Goal: Find contact information: Find contact information

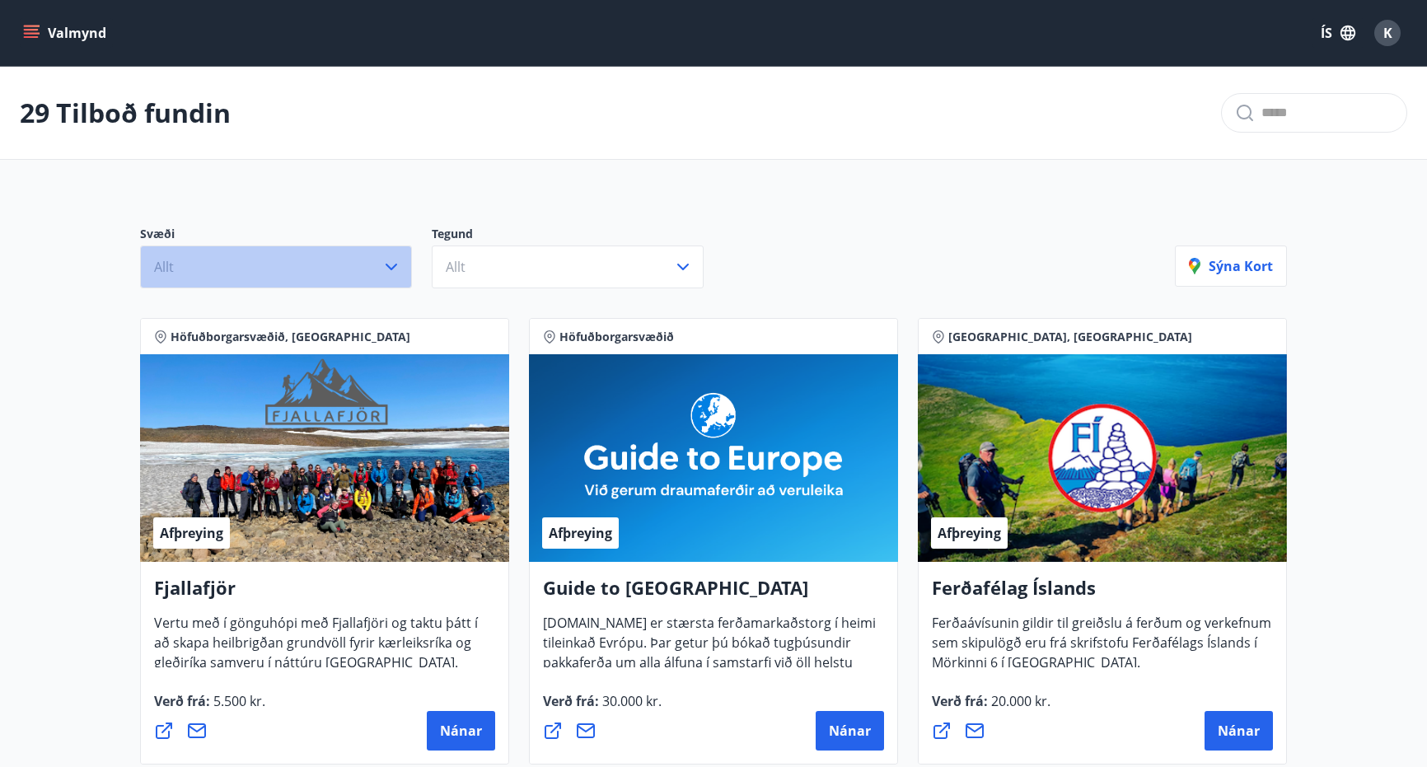
click at [270, 266] on button "Allt" at bounding box center [276, 267] width 272 height 43
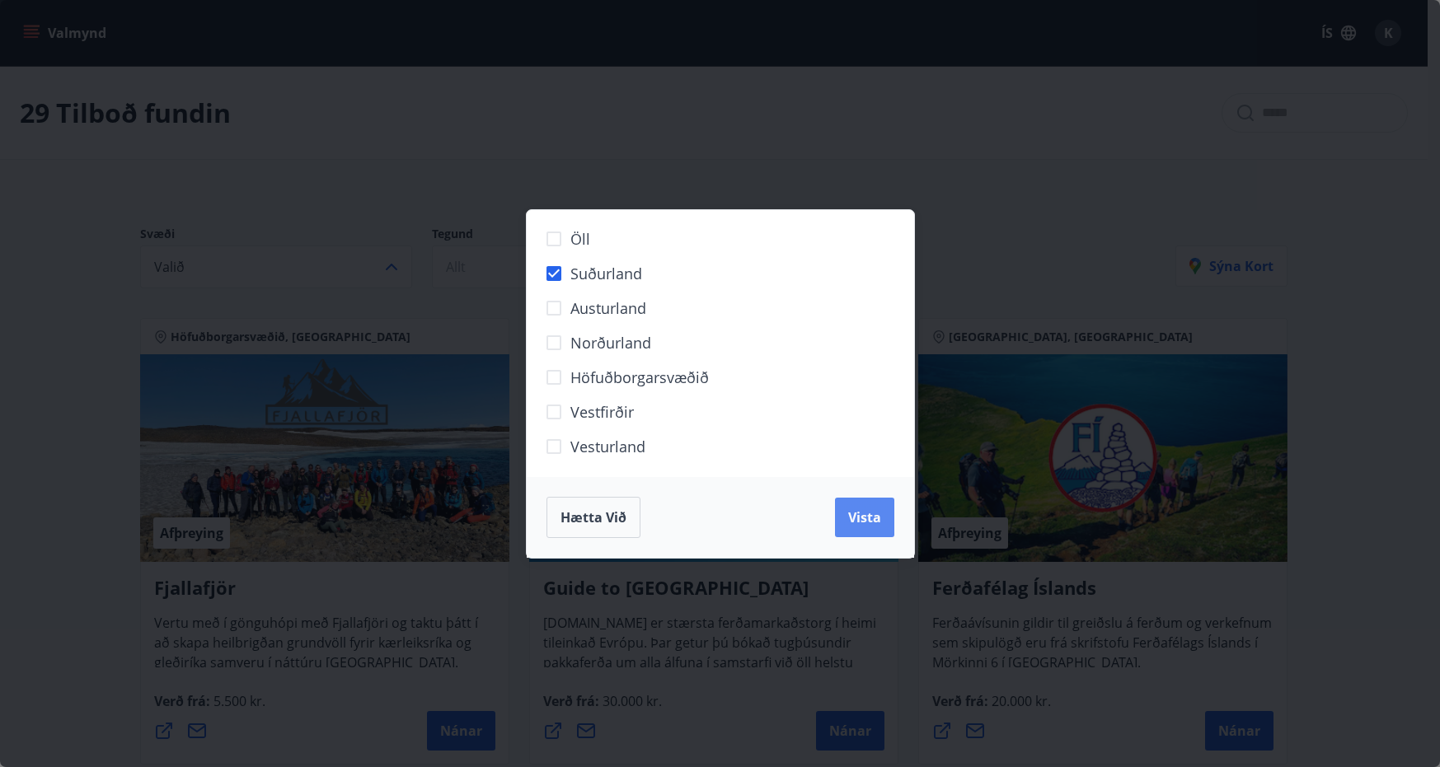
click at [859, 507] on button "Vista" at bounding box center [864, 518] width 59 height 40
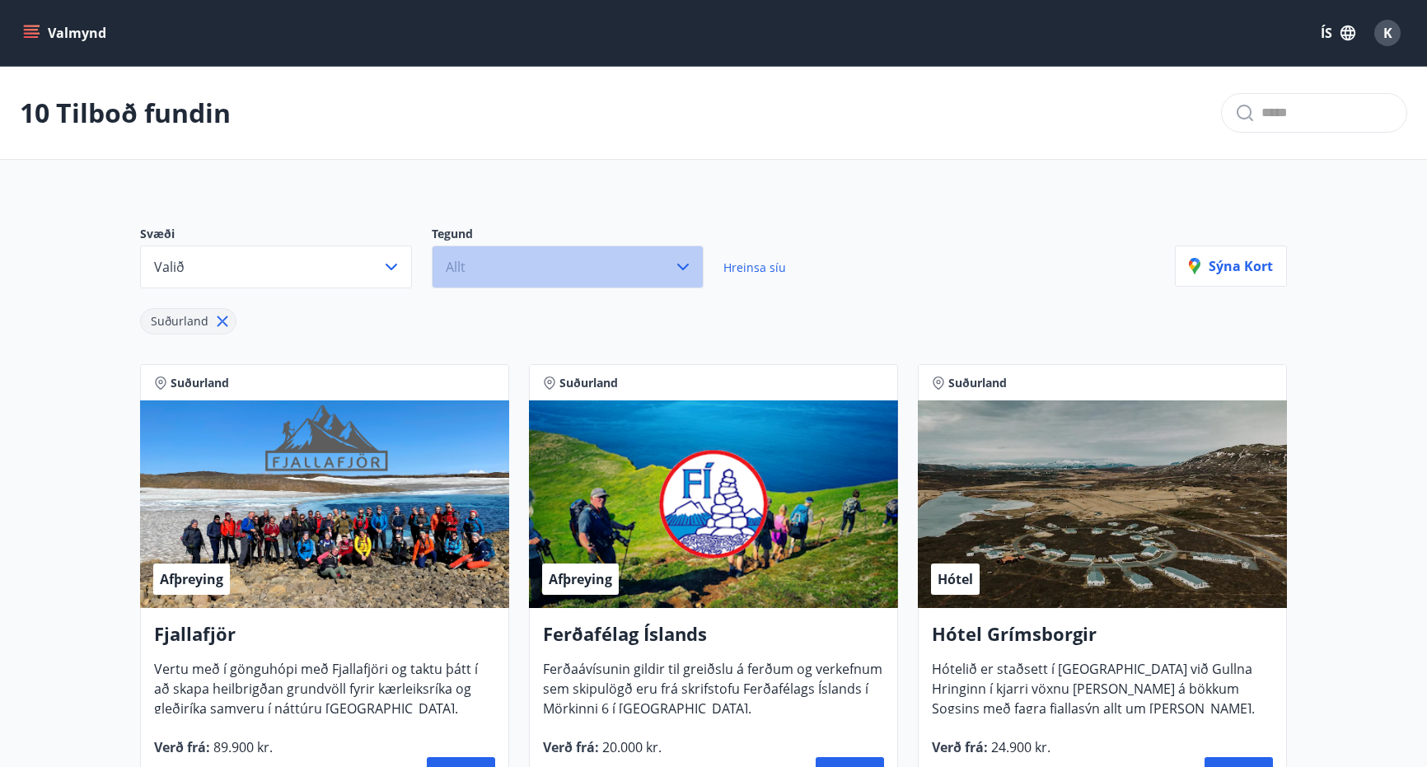
click at [514, 275] on button "Allt" at bounding box center [568, 267] width 272 height 43
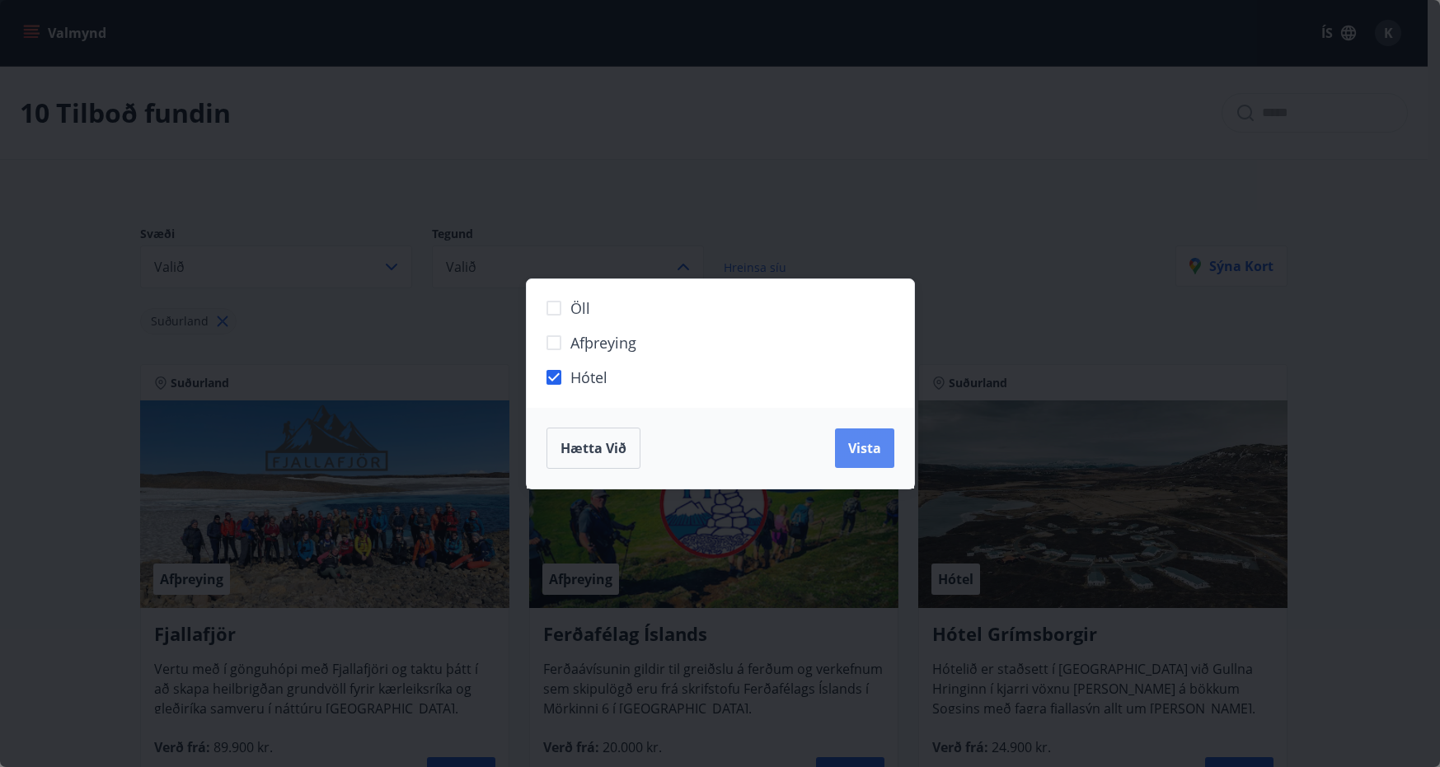
click at [856, 453] on span "Vista" at bounding box center [864, 448] width 33 height 18
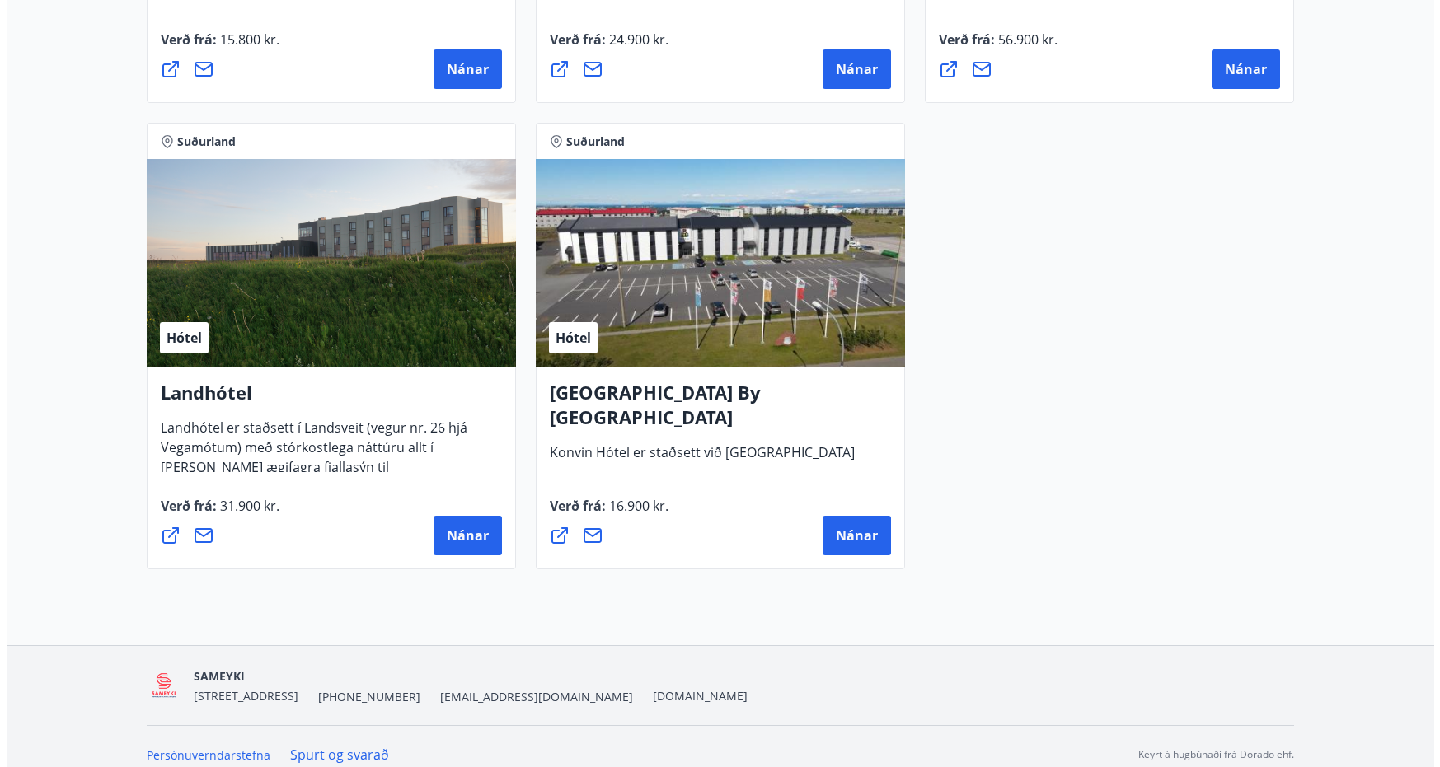
scroll to position [1191, 0]
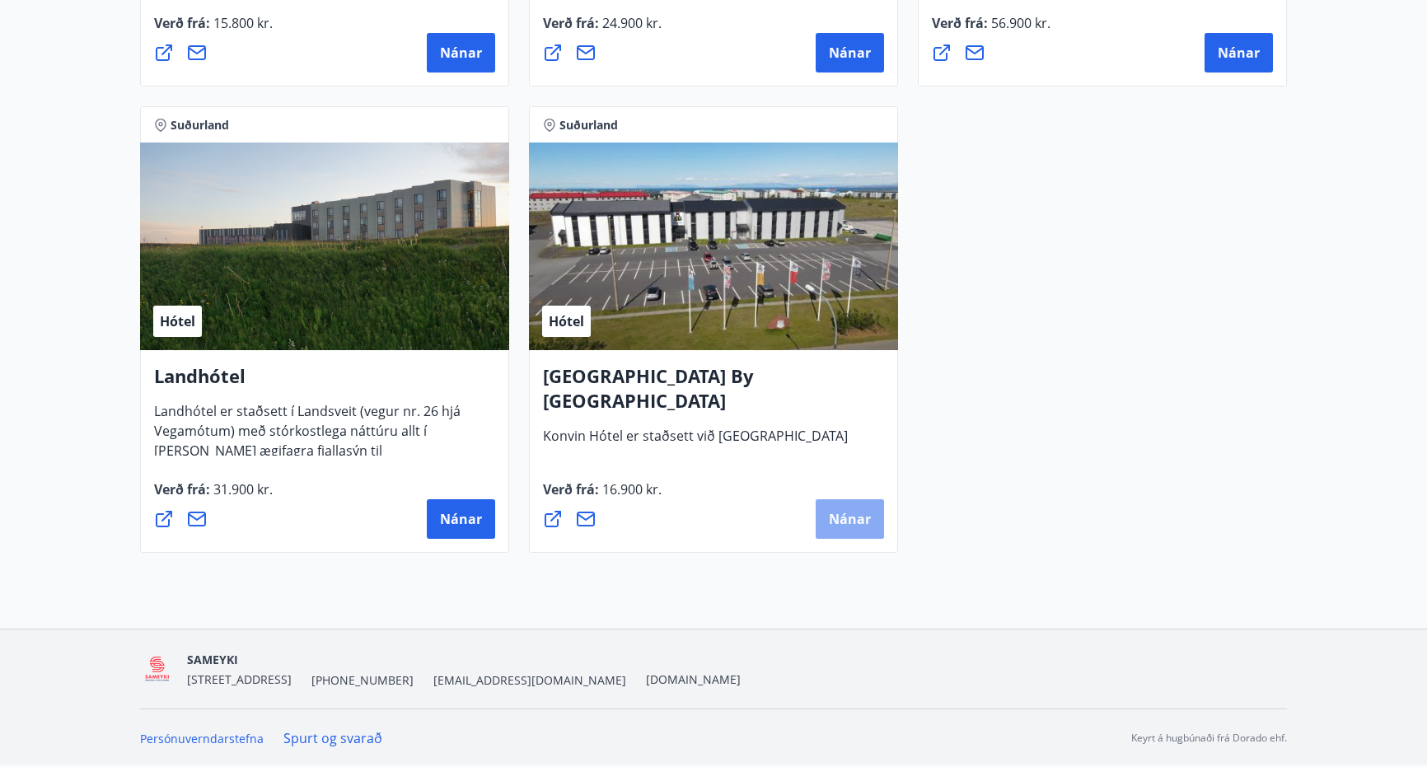
click at [839, 518] on span "Nánar" at bounding box center [850, 519] width 42 height 18
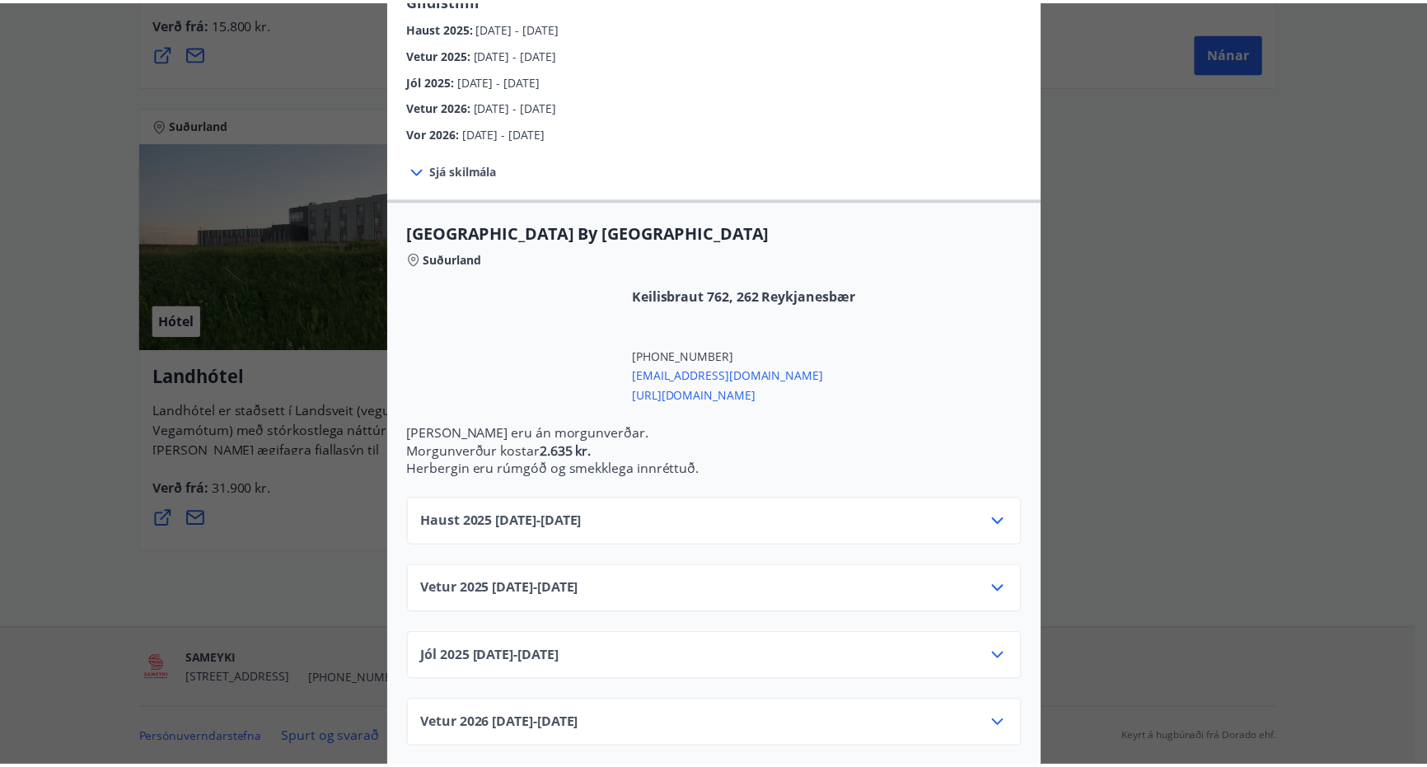
scroll to position [310, 0]
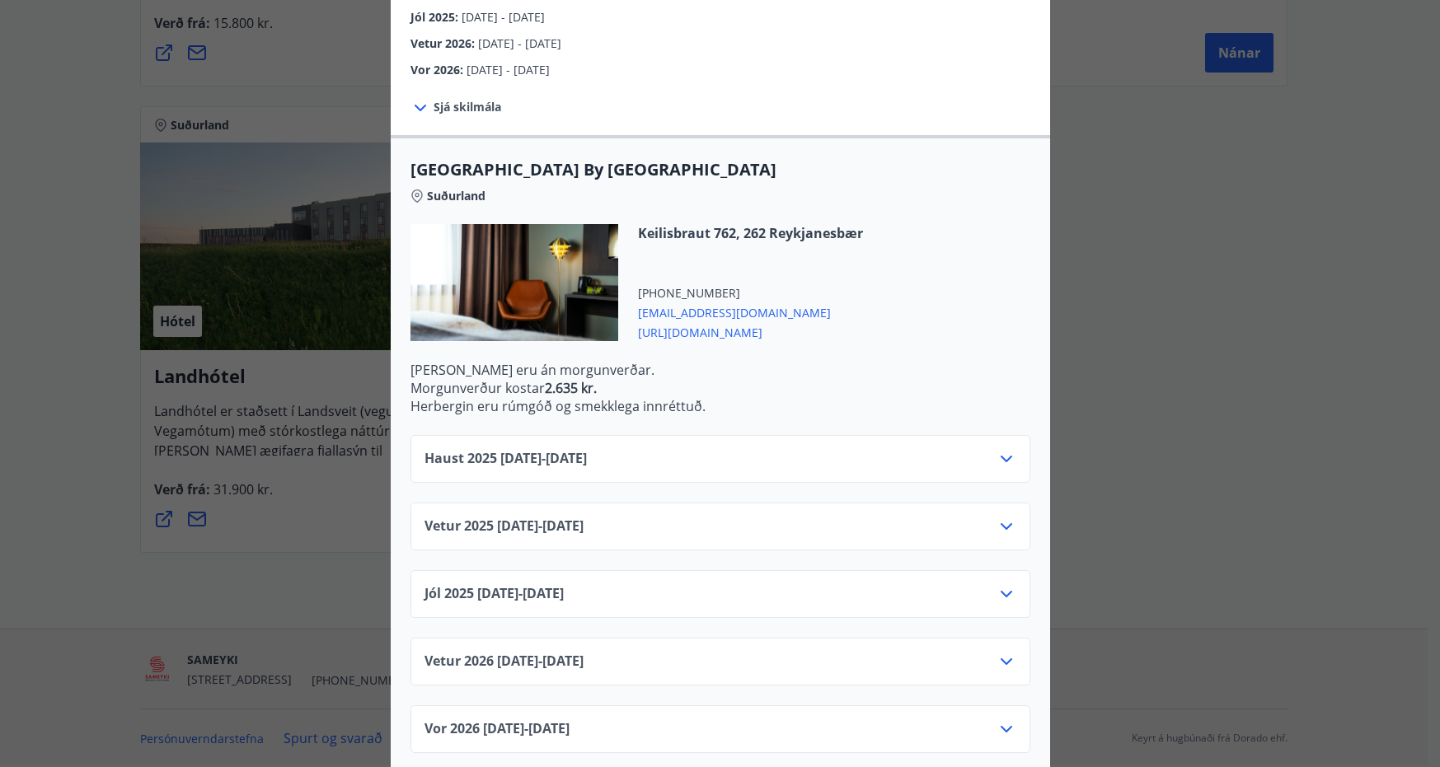
click at [1005, 456] on icon at bounding box center [1006, 459] width 12 height 7
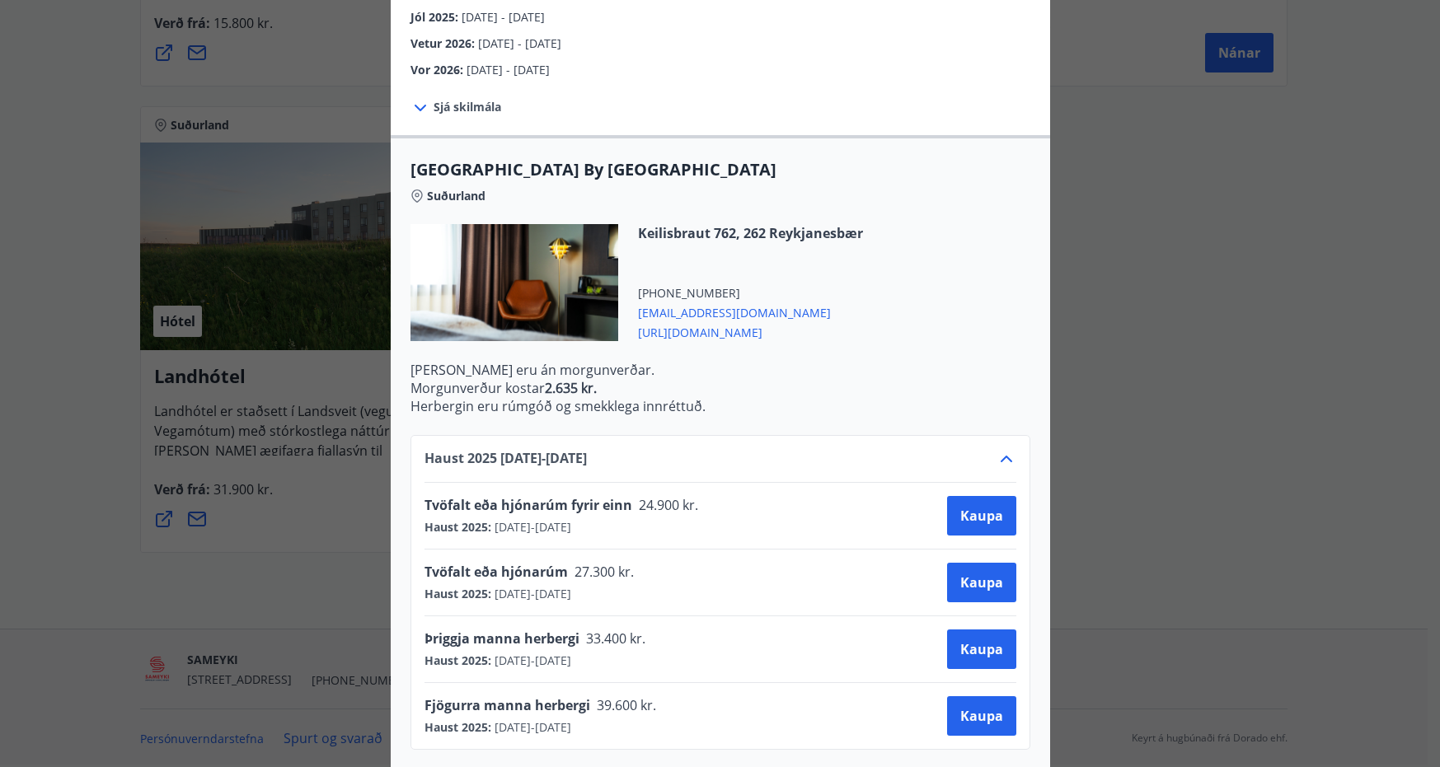
click at [1178, 195] on div "[GEOGRAPHIC_DATA] By [GEOGRAPHIC_DATA] [PERSON_NAME] markmið er að veita viðski…" at bounding box center [720, 73] width 1440 height 767
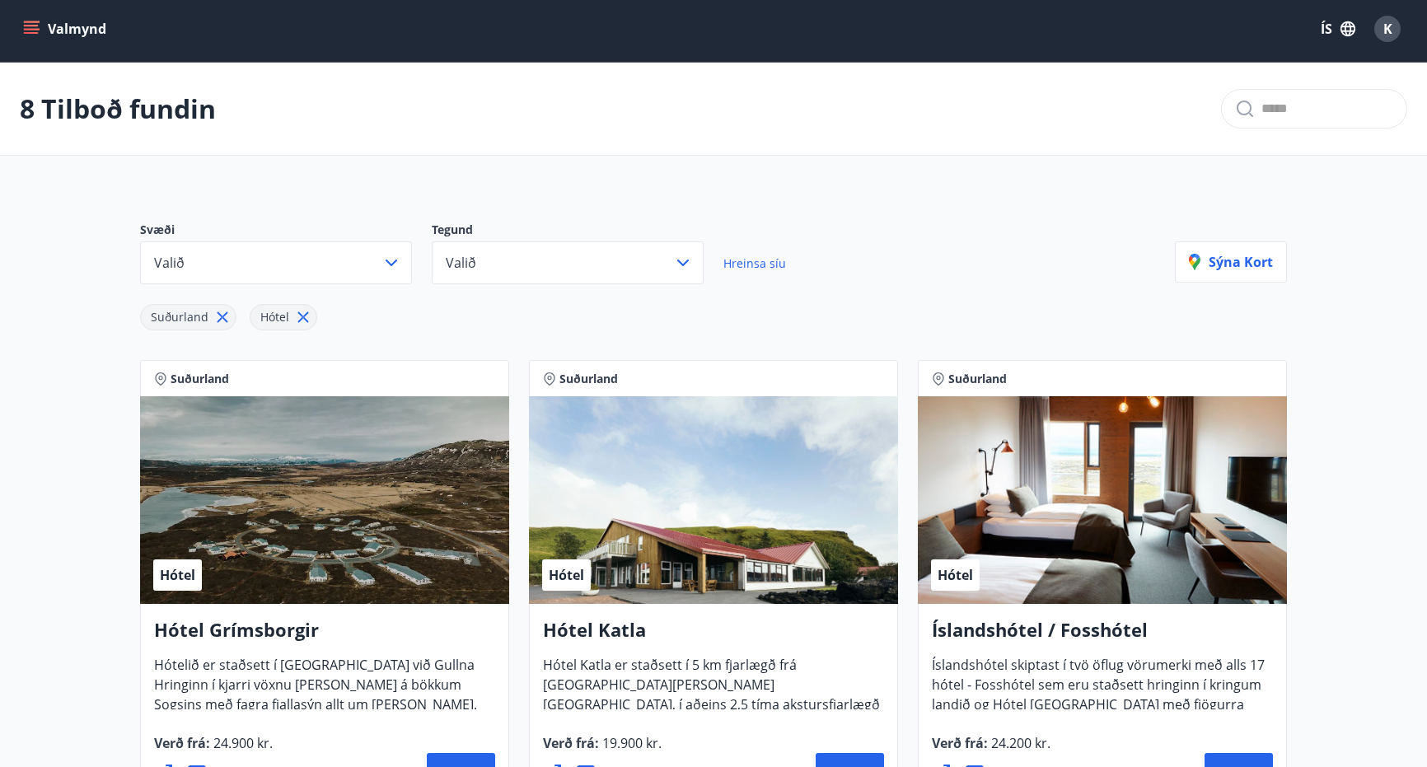
scroll to position [0, 0]
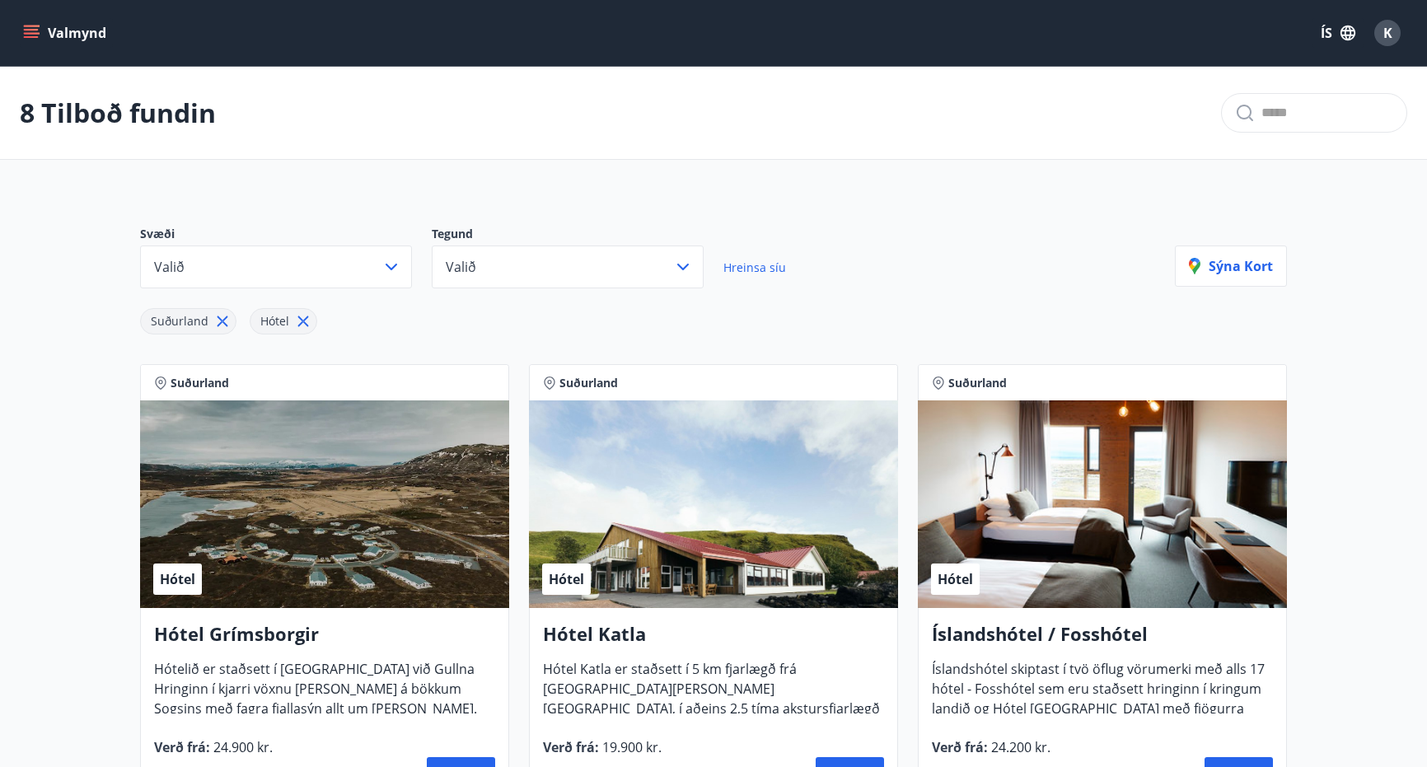
click at [222, 322] on icon at bounding box center [223, 321] width 11 height 11
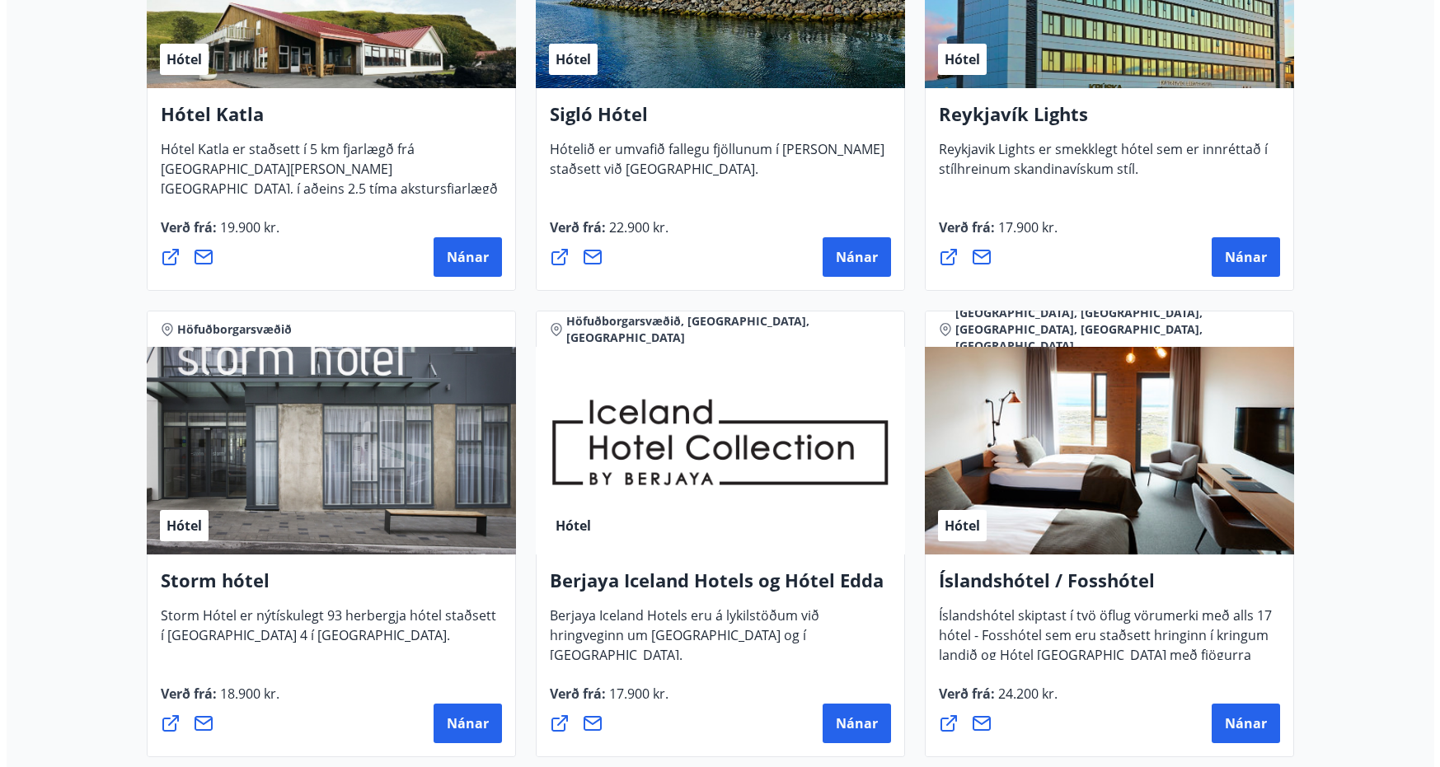
scroll to position [989, 0]
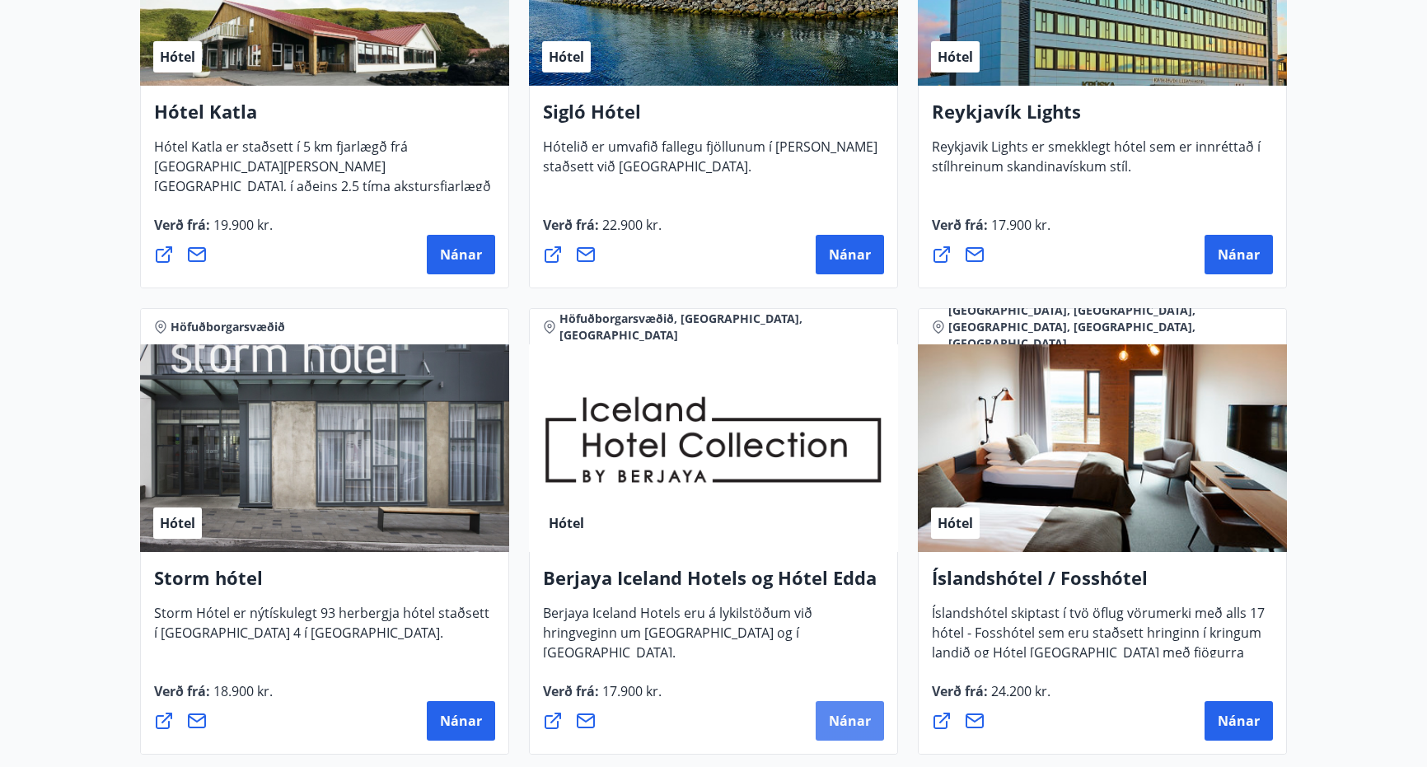
click at [852, 722] on span "Nánar" at bounding box center [850, 721] width 42 height 18
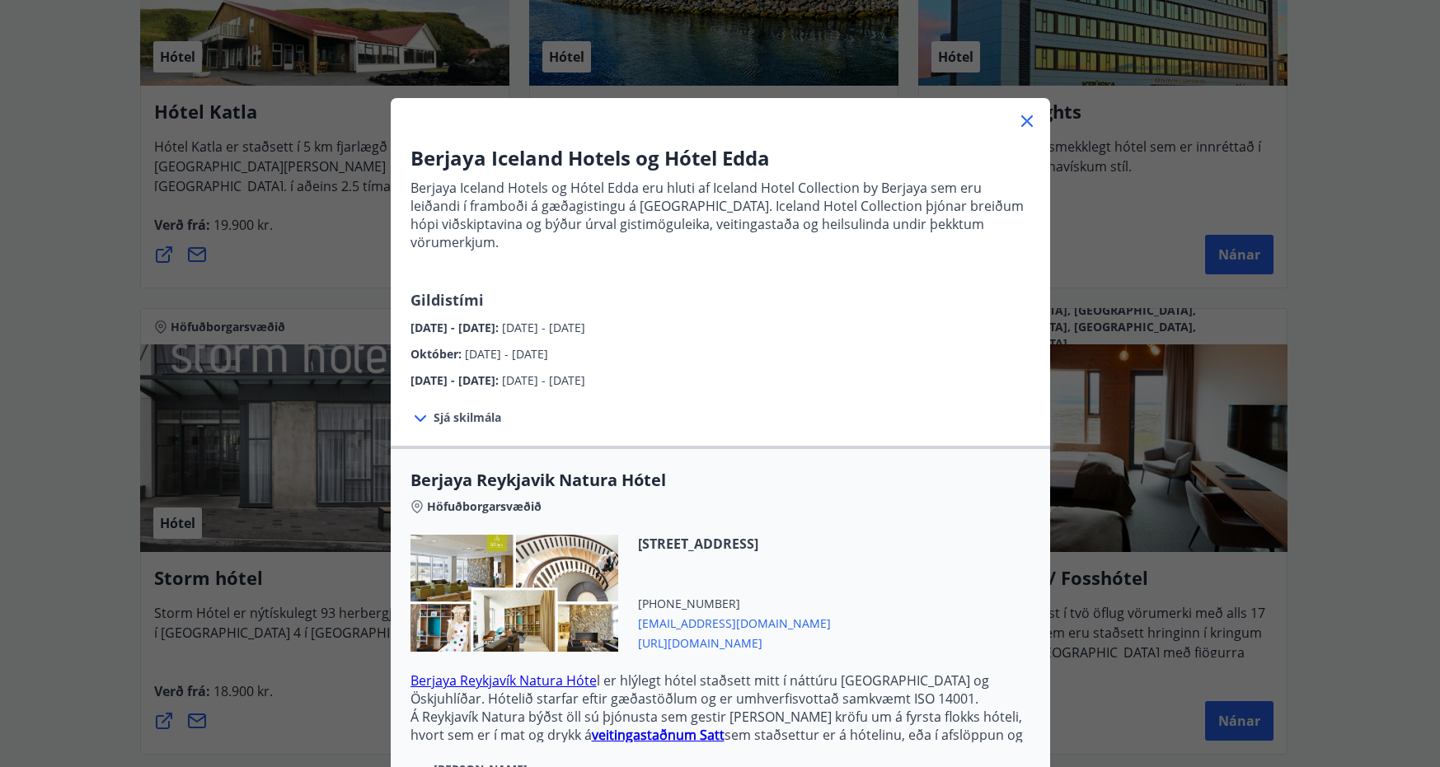
scroll to position [0, 0]
click at [346, 228] on div "Berjaya Iceland Hotels og Hótel Edda Berjaya Iceland Hotels og Hótel Edda eru h…" at bounding box center [720, 383] width 1440 height 767
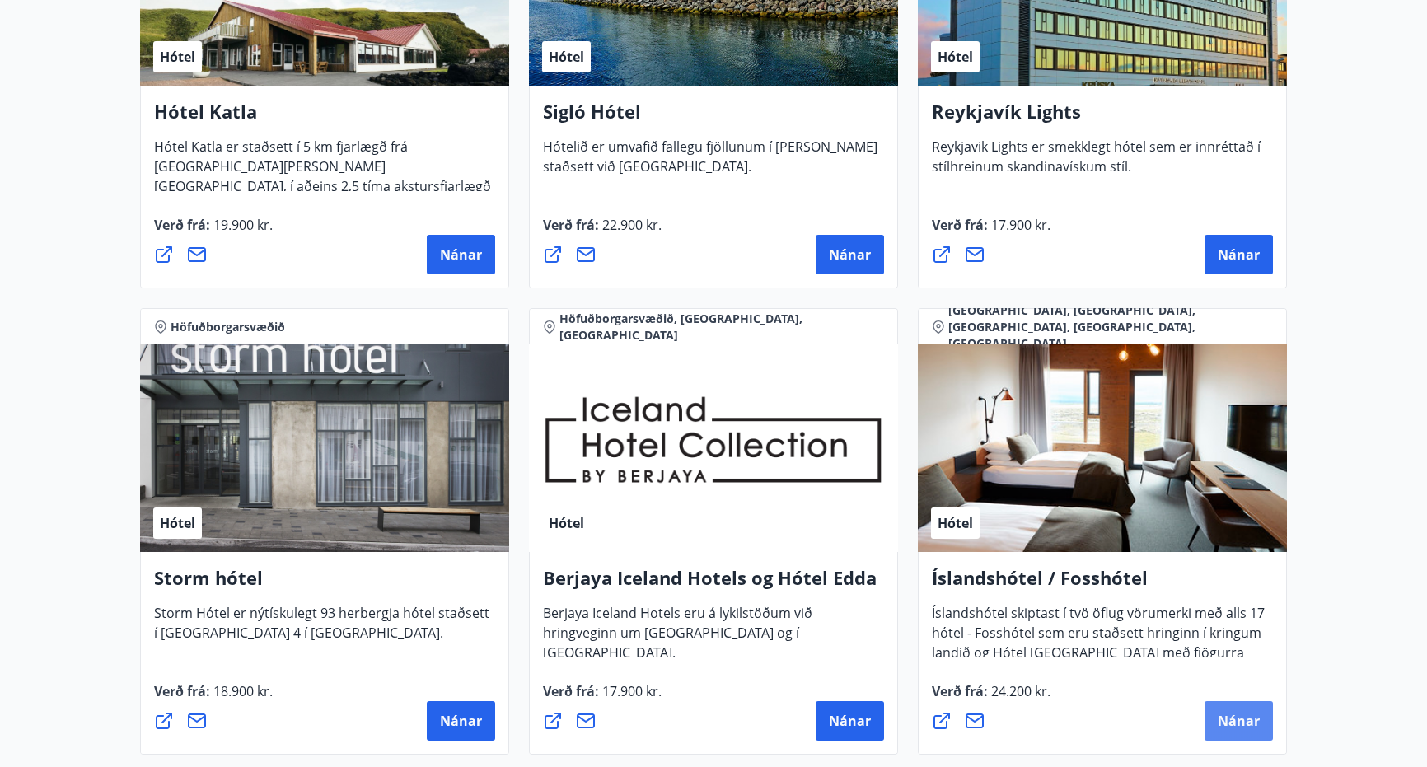
click at [1229, 719] on span "Nánar" at bounding box center [1239, 721] width 42 height 18
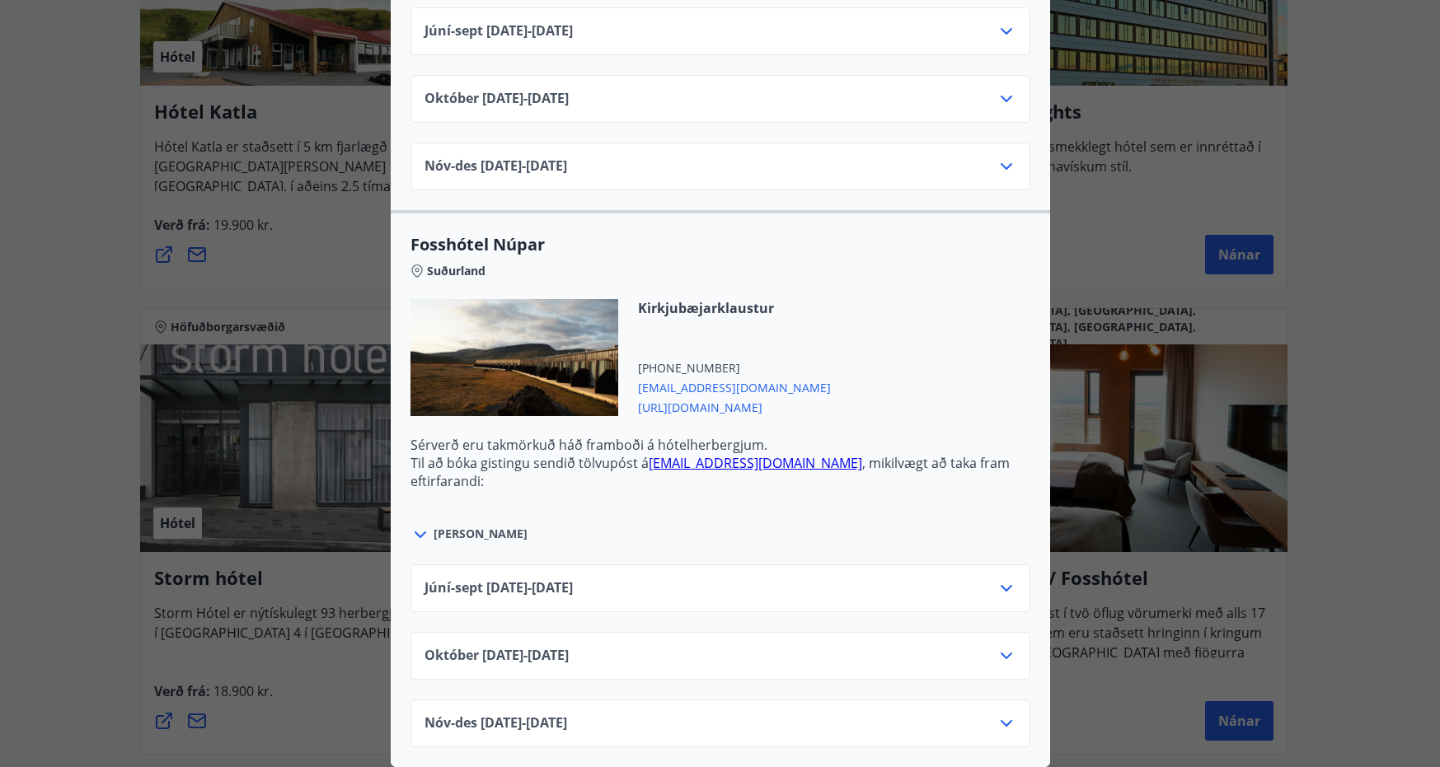
scroll to position [5123, 0]
click at [1421, 209] on div "Íslandshótel / Fosshótel Ekki er hægt að nýta Ferðaávísun fyrir bókanir sem eru…" at bounding box center [720, 383] width 1440 height 767
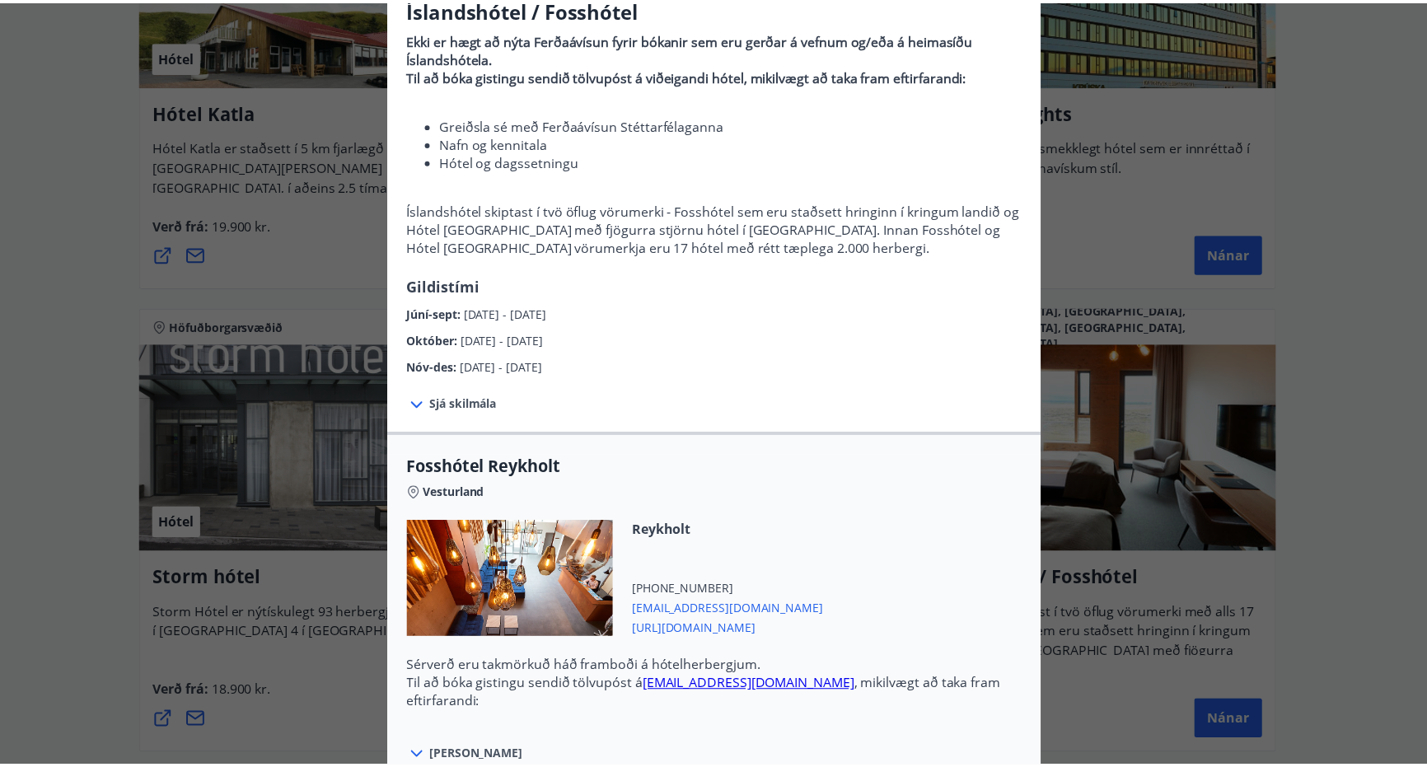
scroll to position [165, 0]
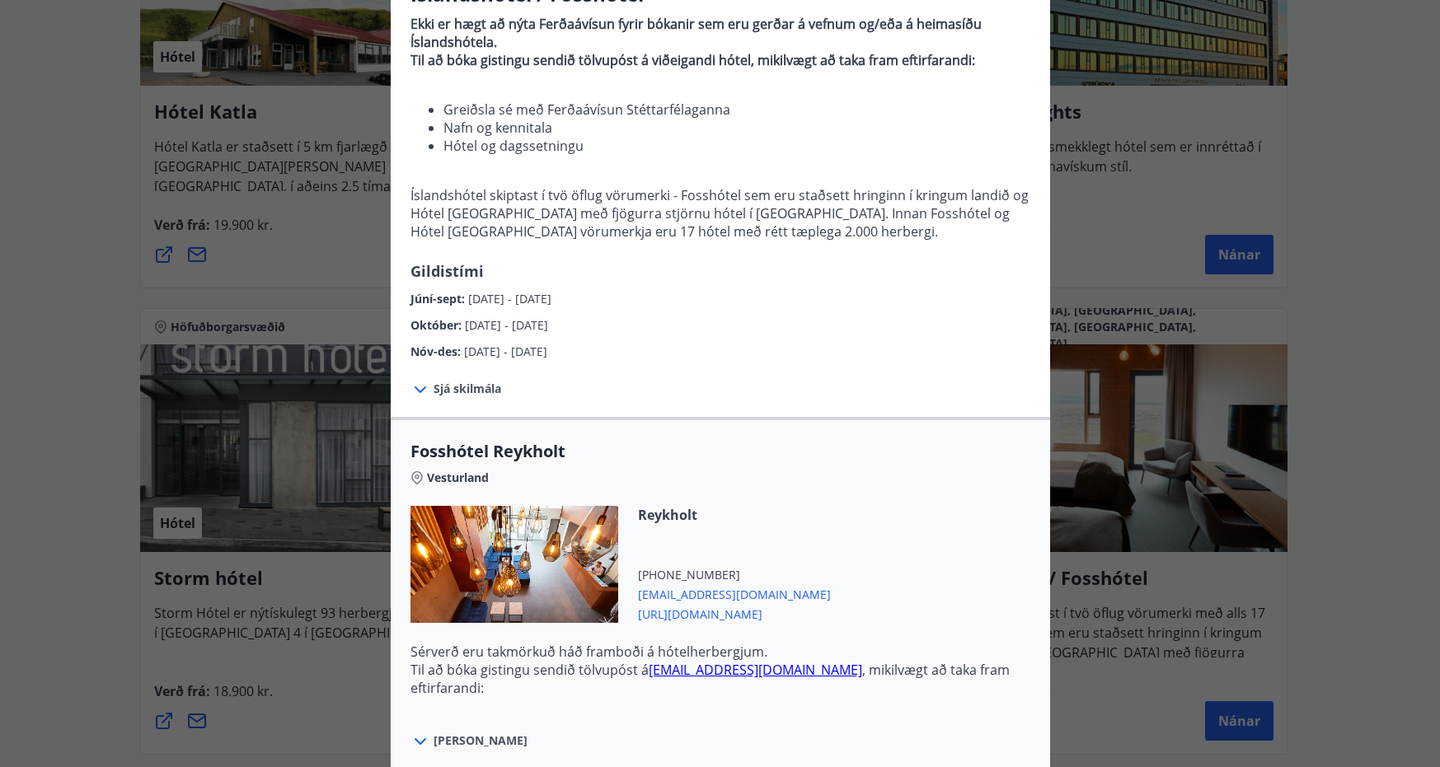
click at [1095, 210] on div "Íslandshótel / Fosshótel Ekki er hægt að nýta Ferðaávísun fyrir bókanir sem eru…" at bounding box center [720, 218] width 1440 height 767
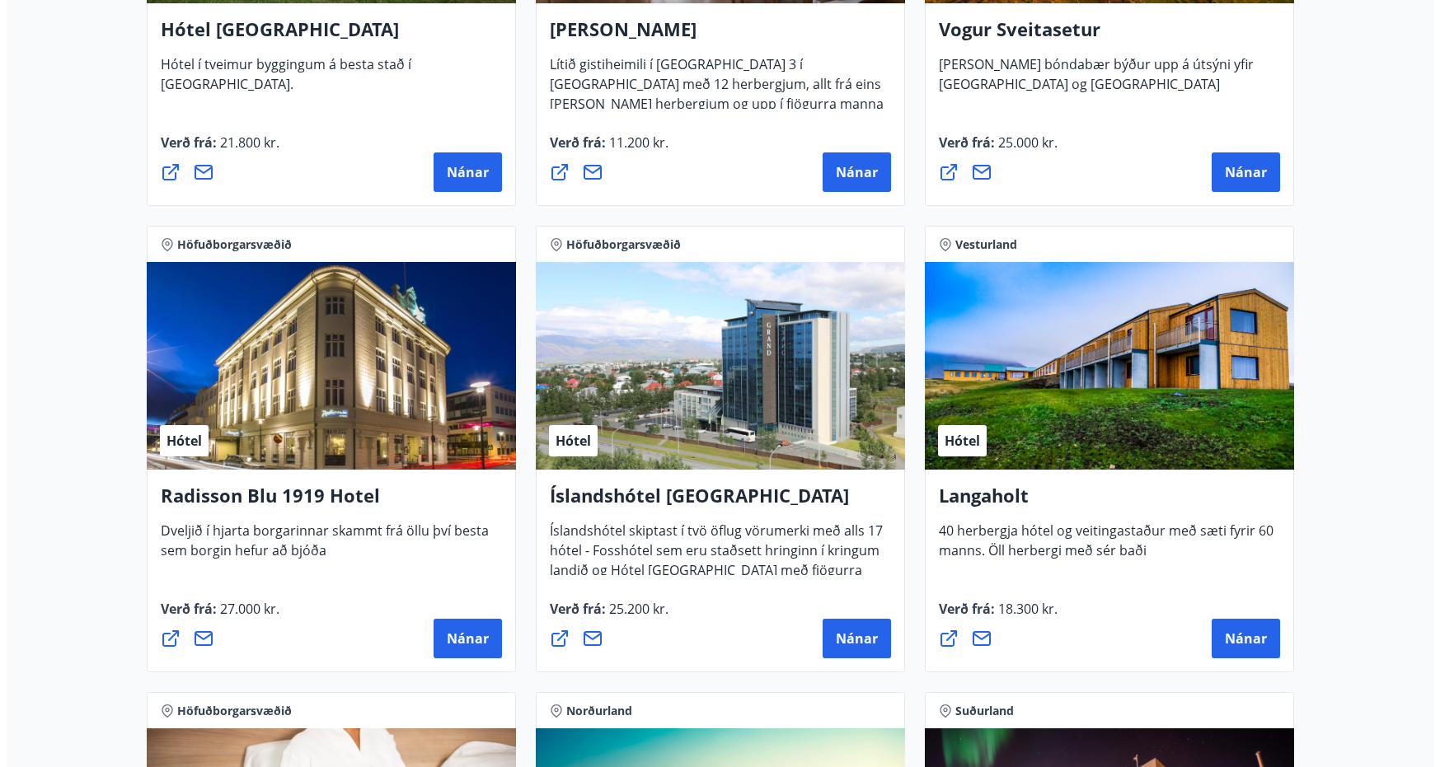
scroll to position [2472, 0]
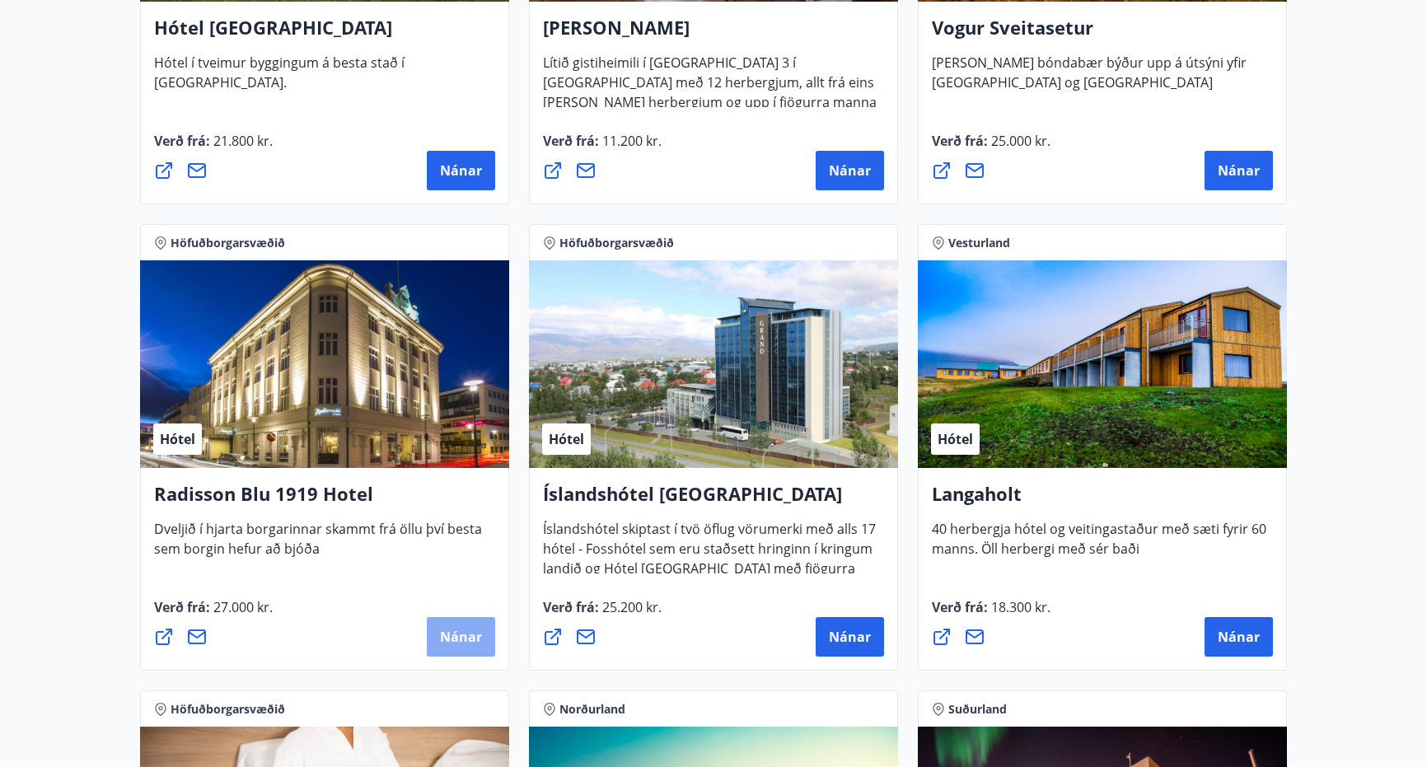
click at [460, 636] on span "Nánar" at bounding box center [461, 637] width 42 height 18
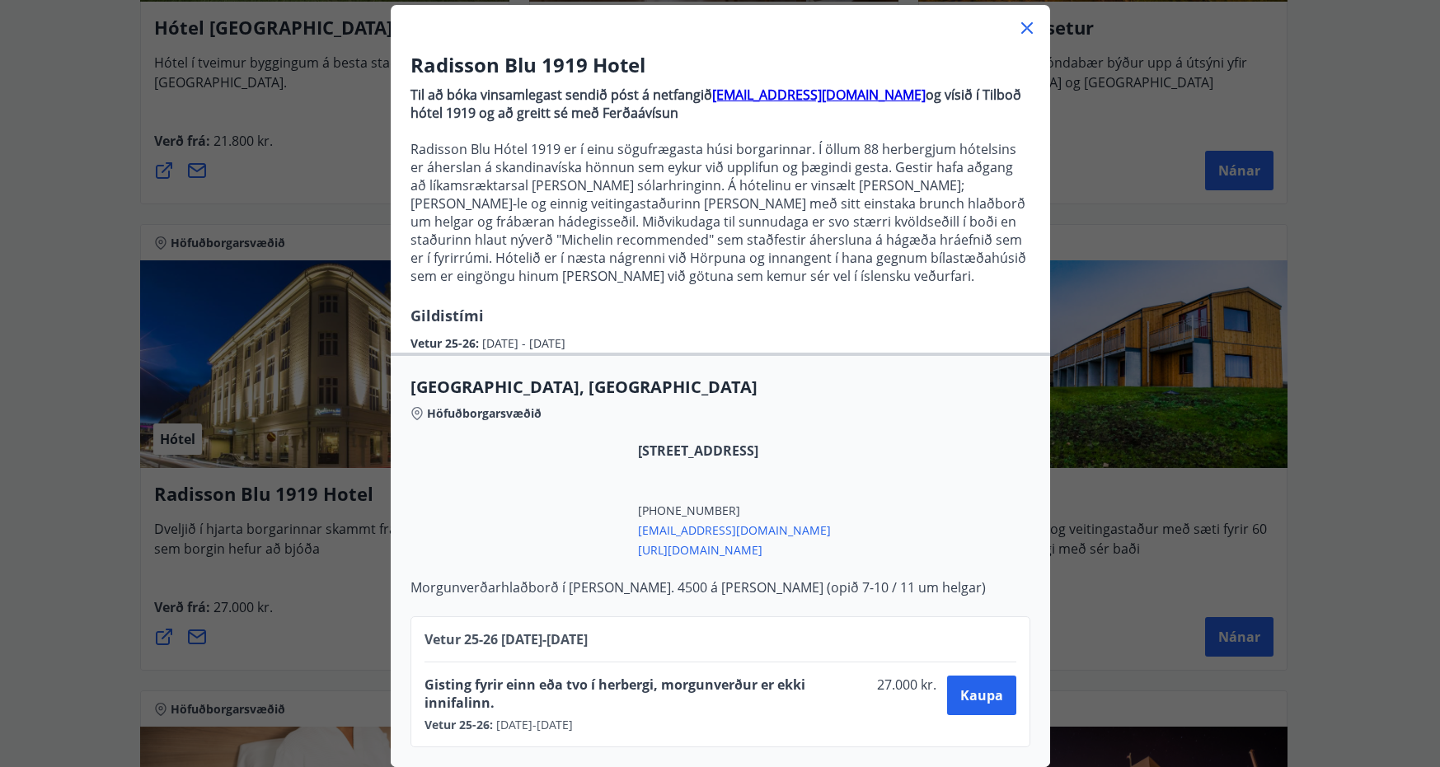
scroll to position [106, 0]
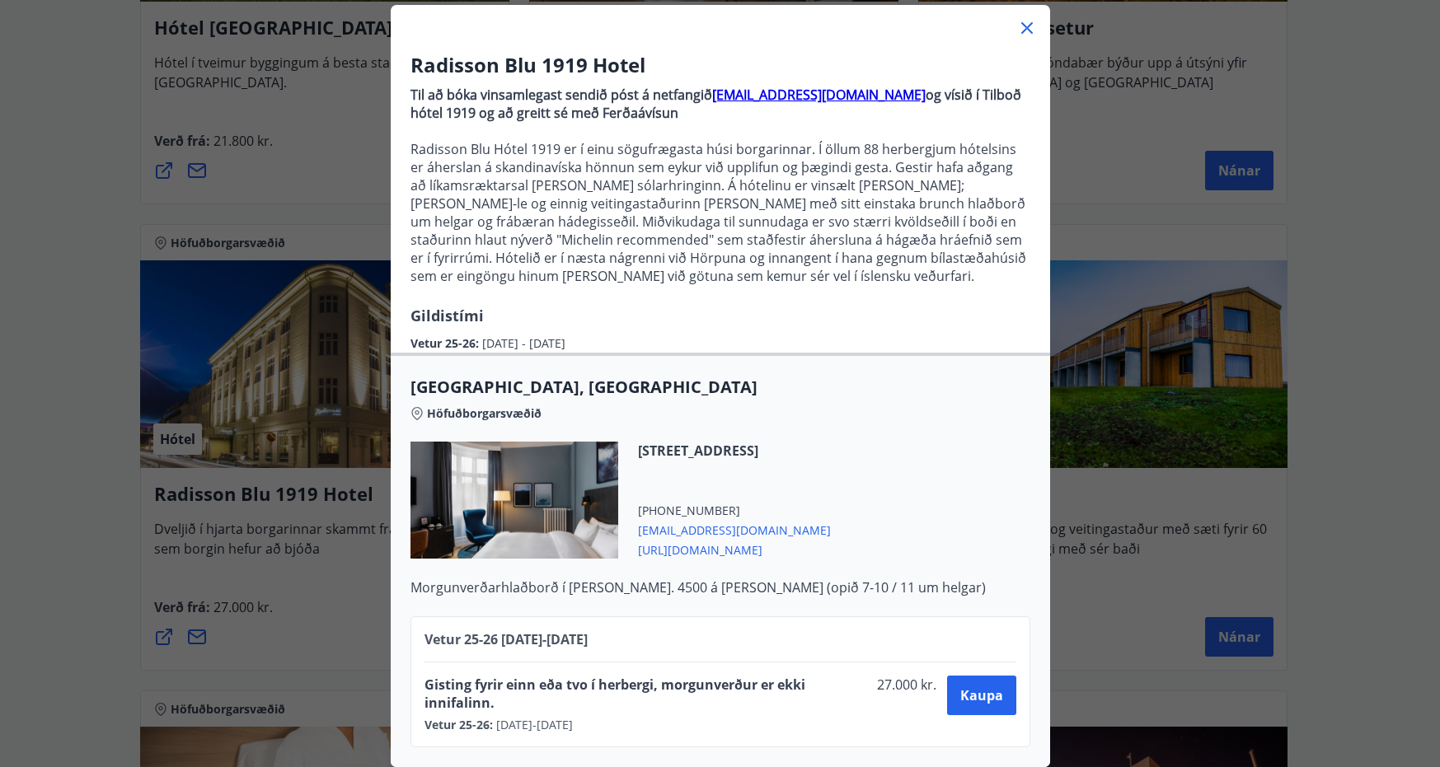
click at [725, 541] on span "[URL][DOMAIN_NAME]" at bounding box center [734, 549] width 193 height 20
click at [972, 687] on span "Kaupa" at bounding box center [981, 696] width 43 height 18
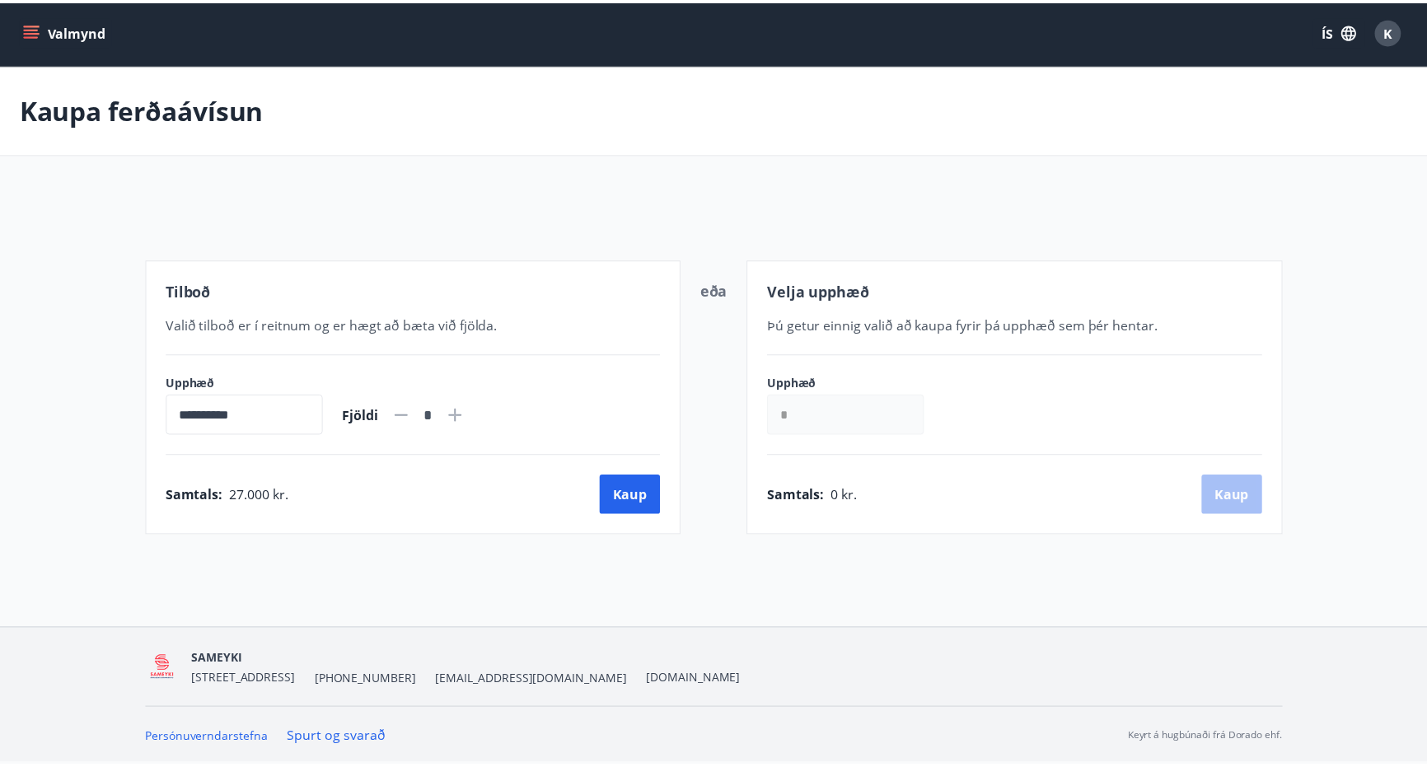
scroll to position [2, 0]
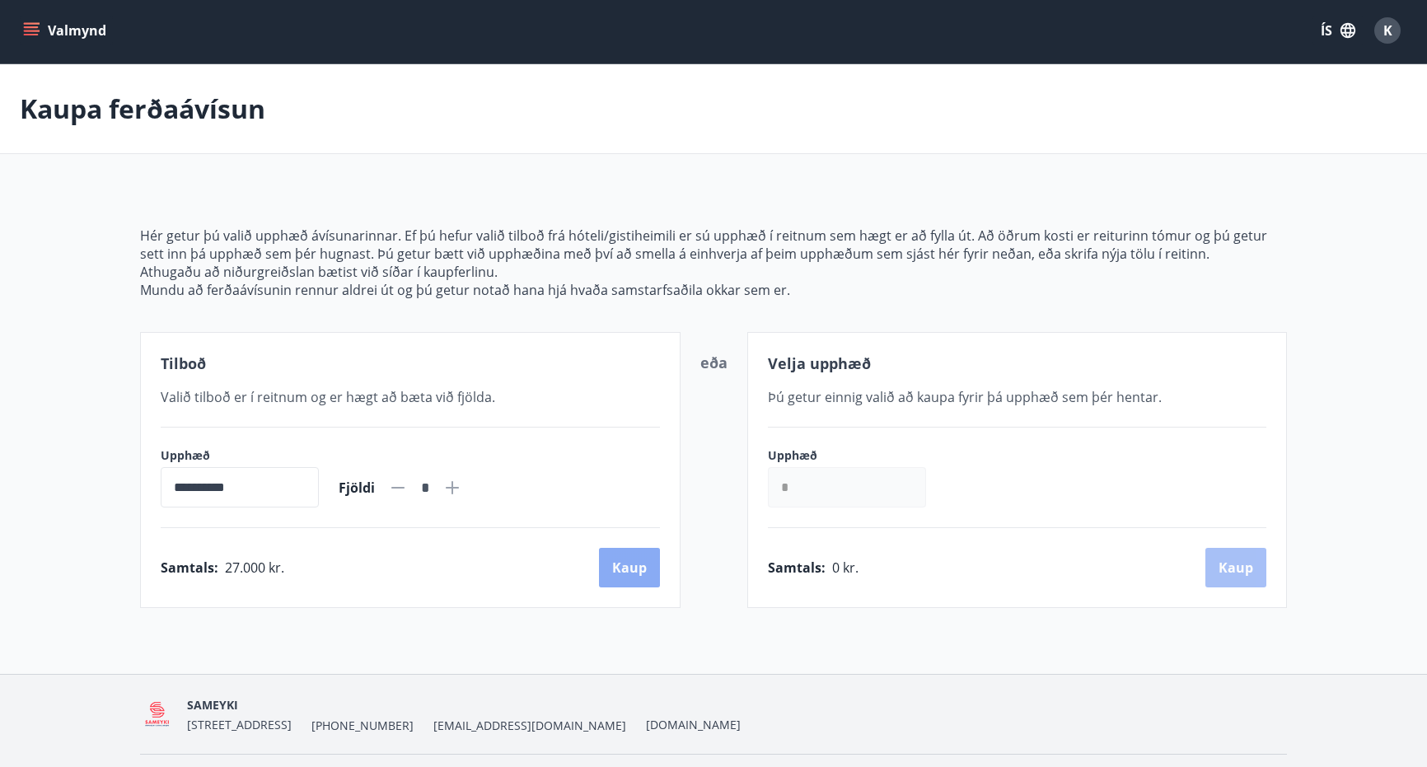
click at [625, 569] on button "Kaup" at bounding box center [629, 568] width 61 height 40
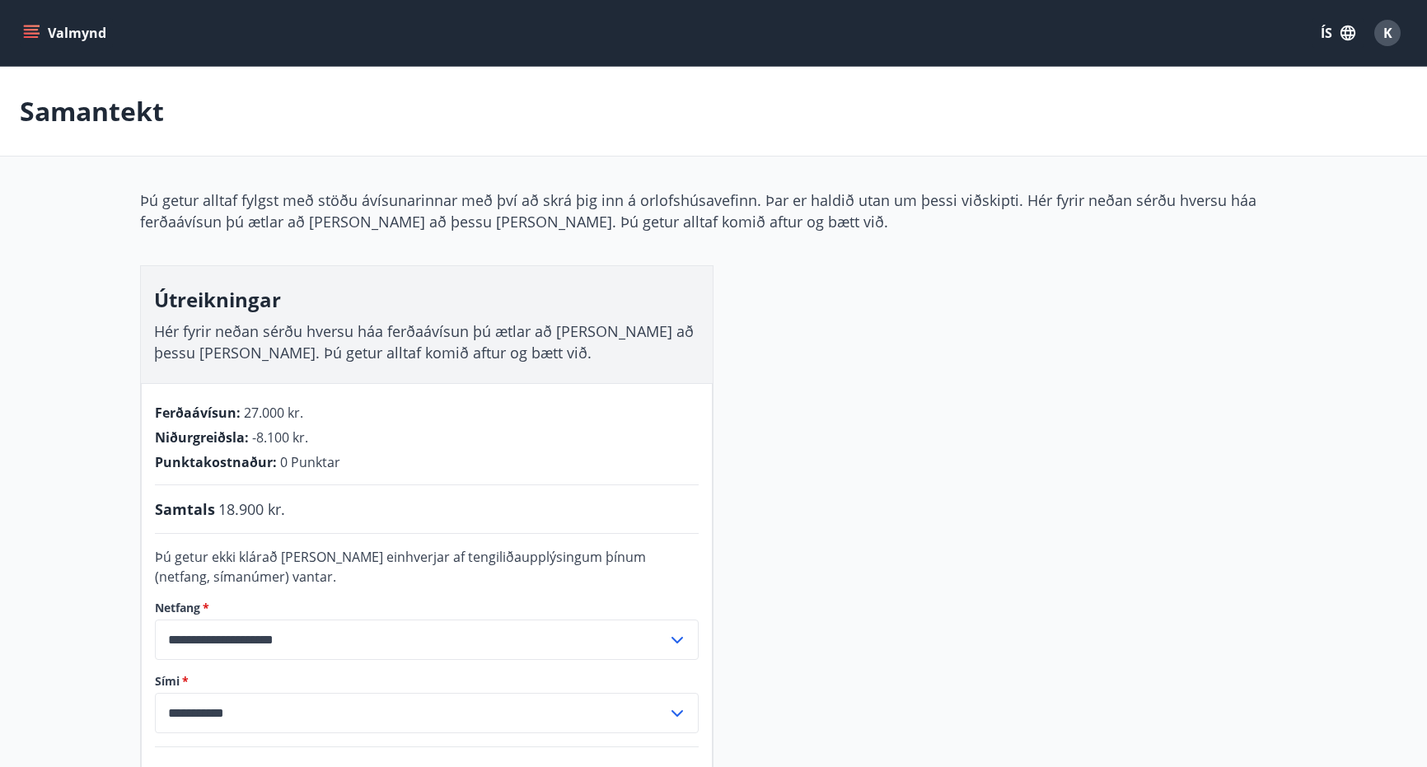
scroll to position [2, 0]
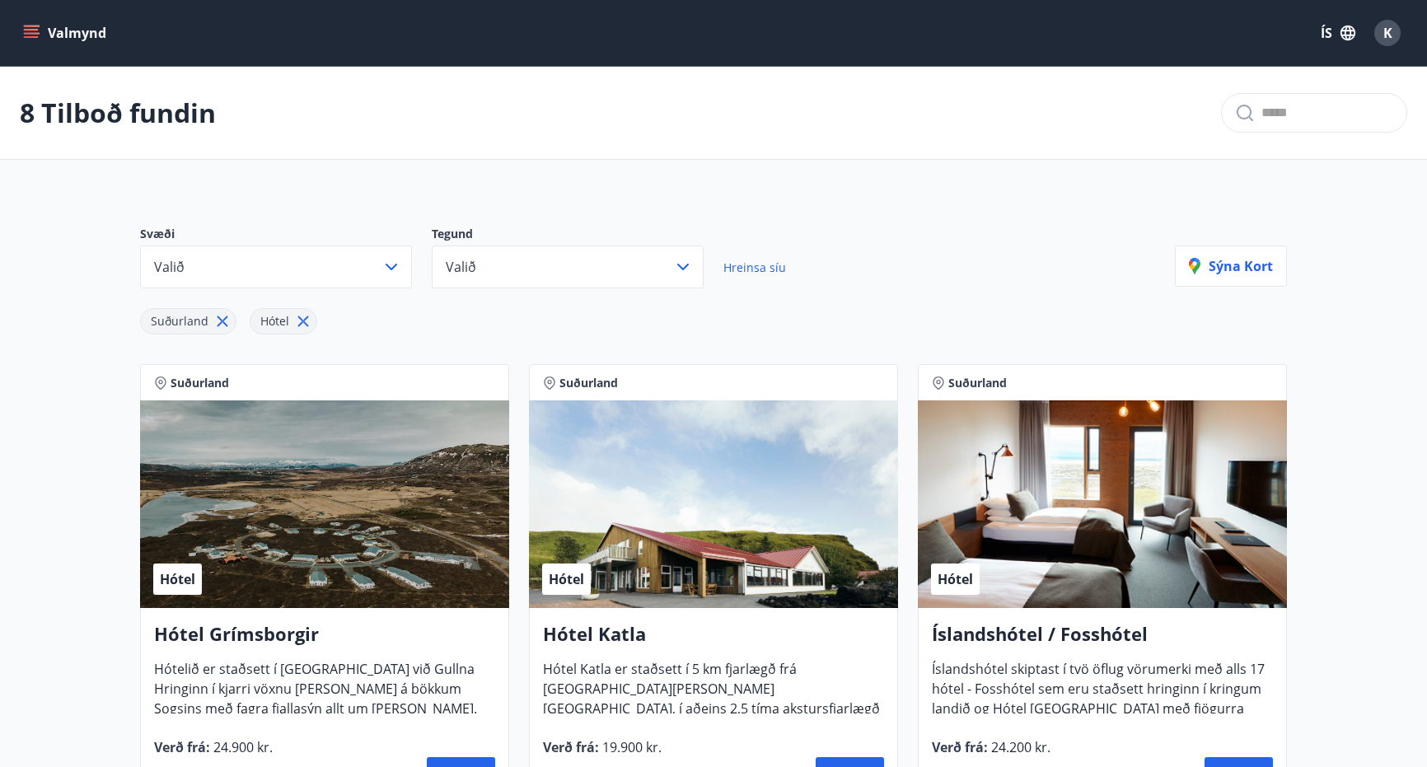
click at [218, 318] on icon at bounding box center [223, 321] width 11 height 11
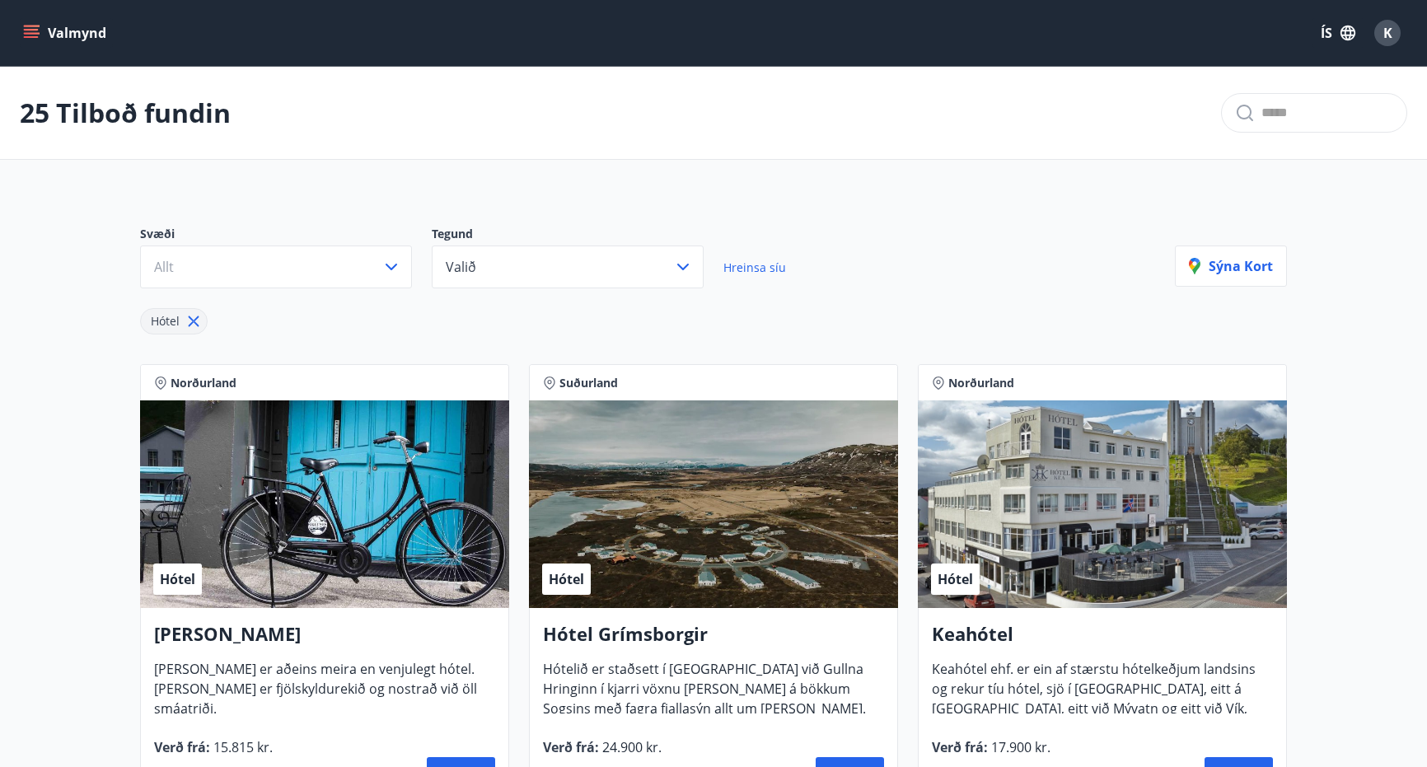
click at [195, 317] on icon at bounding box center [194, 321] width 18 height 18
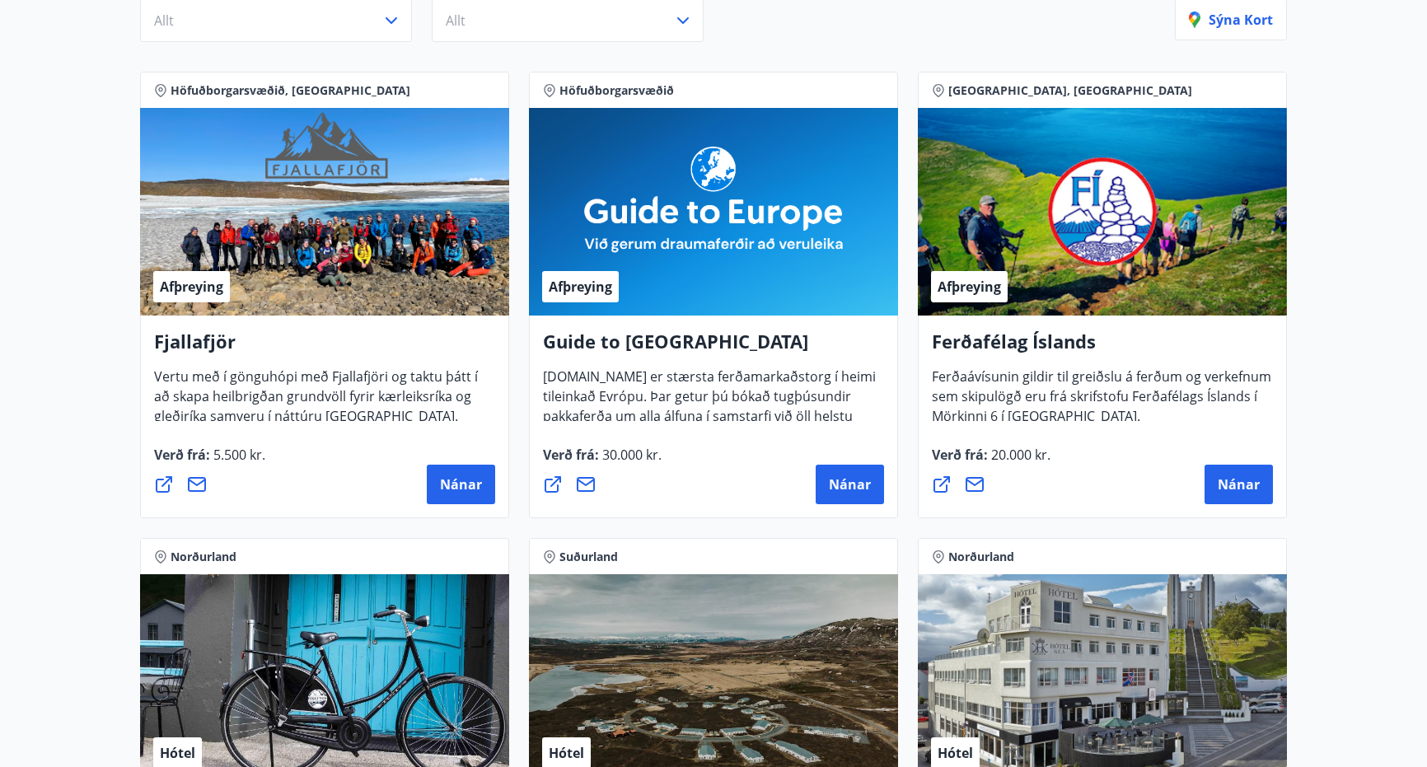
scroll to position [247, 0]
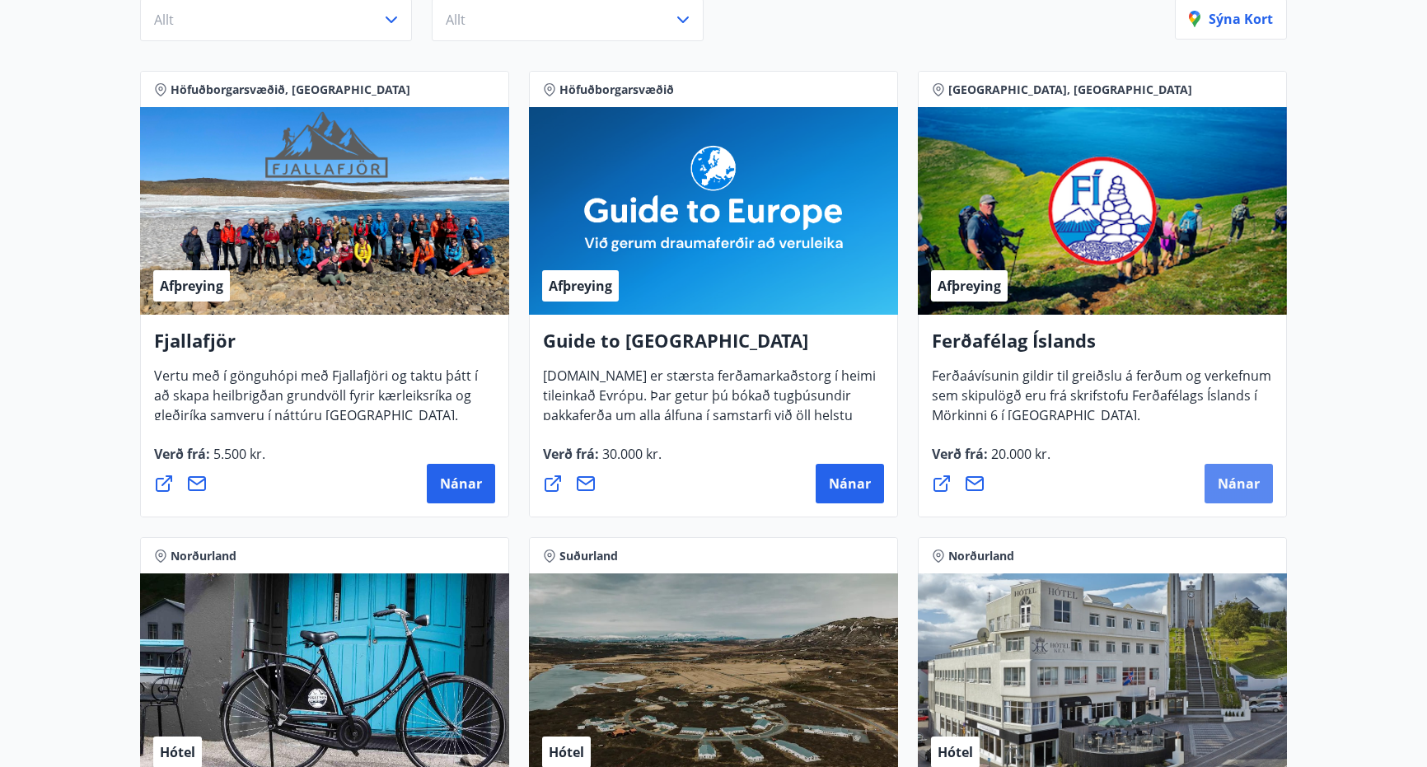
click at [1250, 490] on span "Nánar" at bounding box center [1239, 484] width 42 height 18
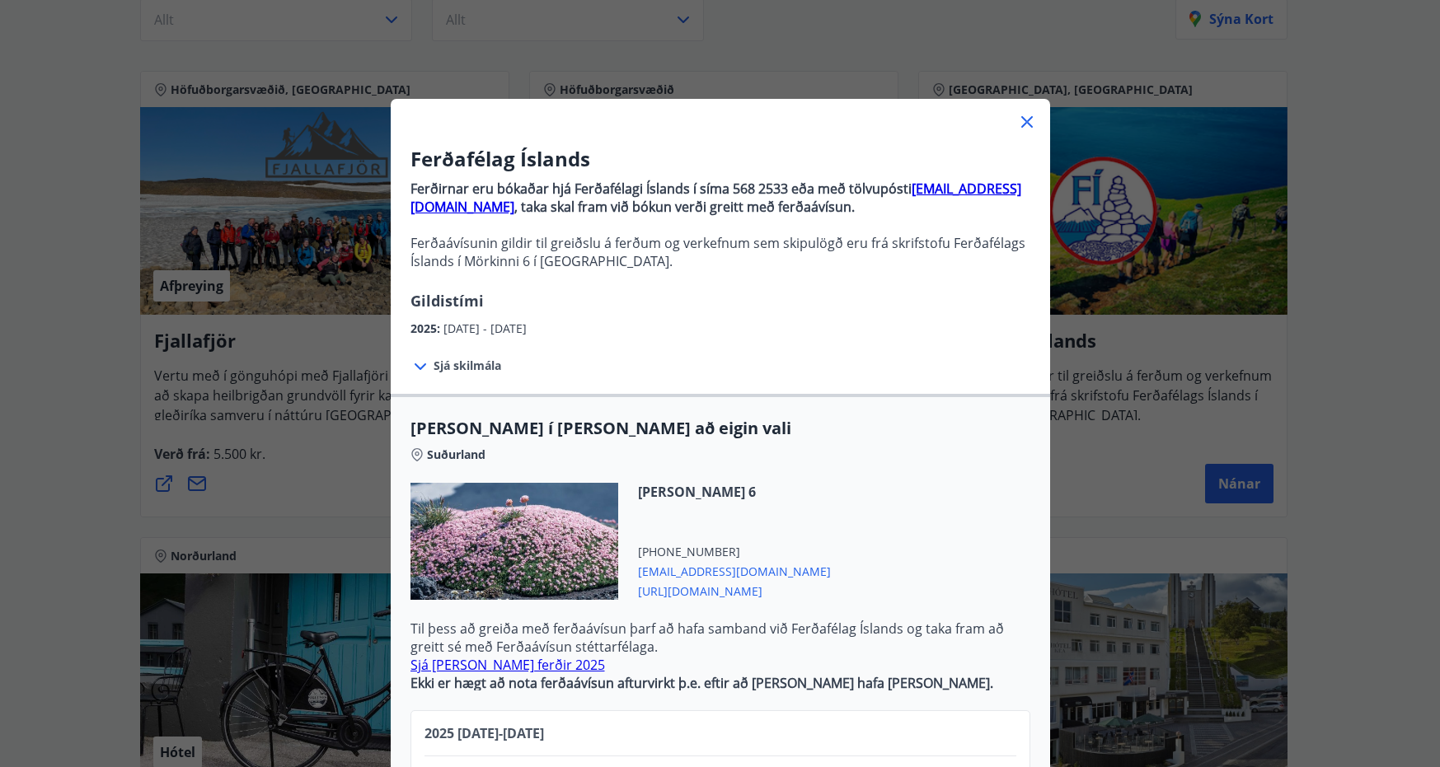
click at [1023, 116] on icon at bounding box center [1027, 122] width 20 height 20
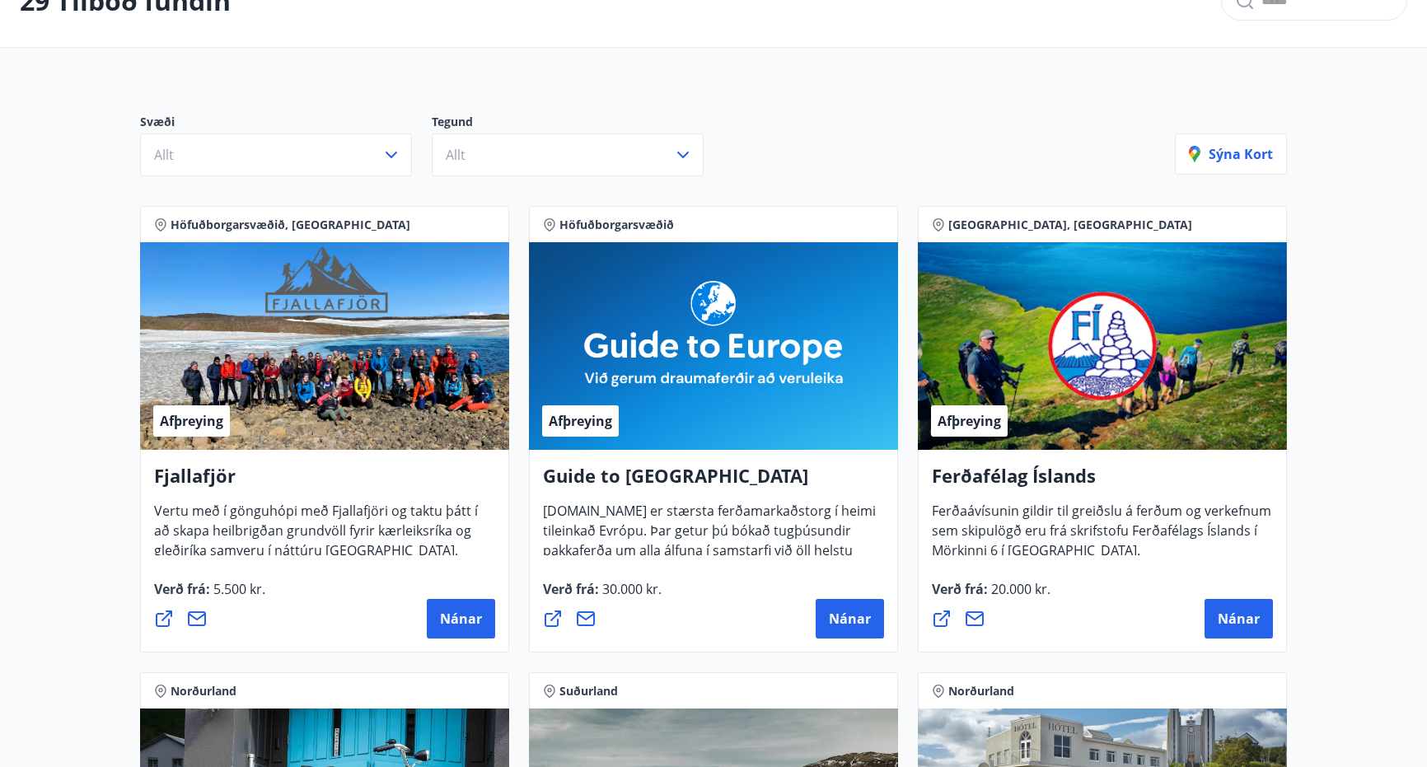
scroll to position [0, 0]
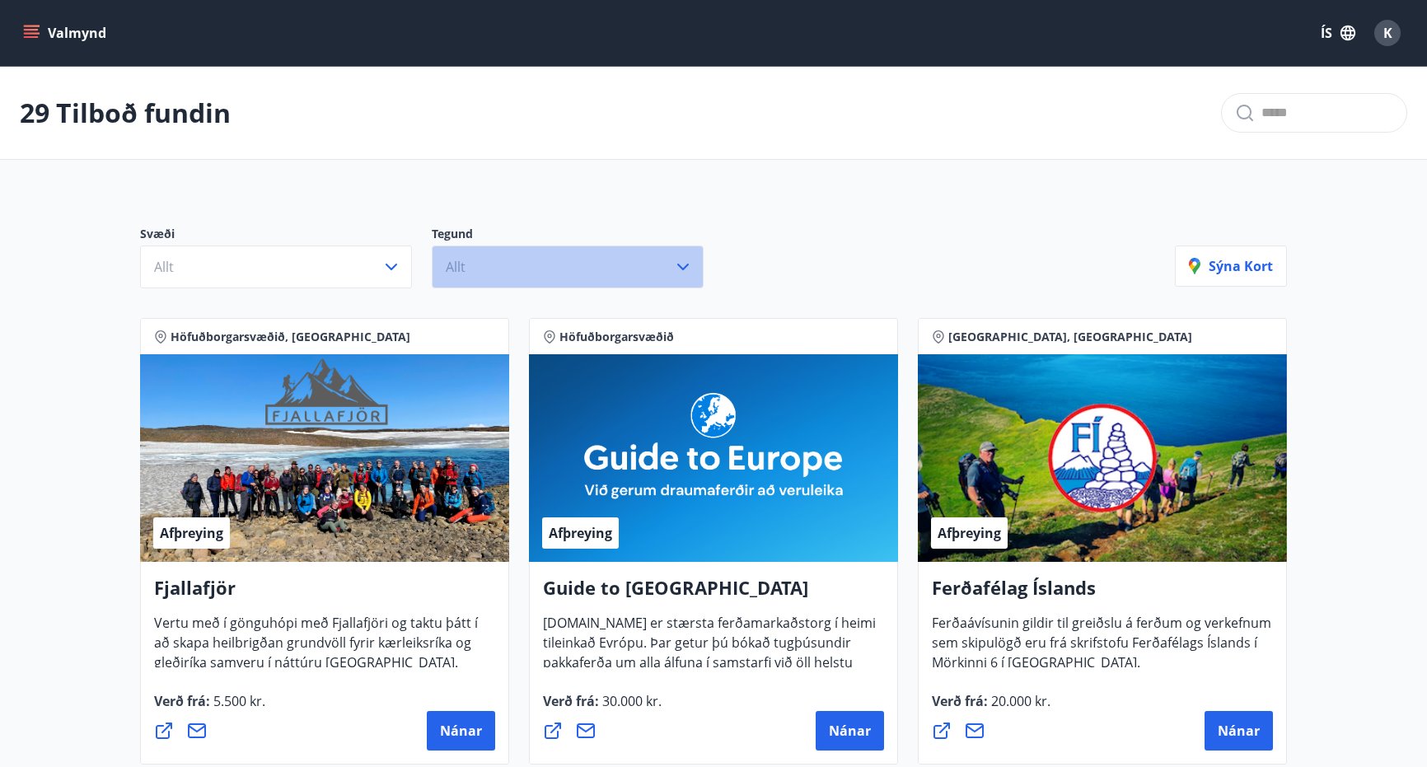
click at [612, 260] on button "Allt" at bounding box center [568, 267] width 272 height 43
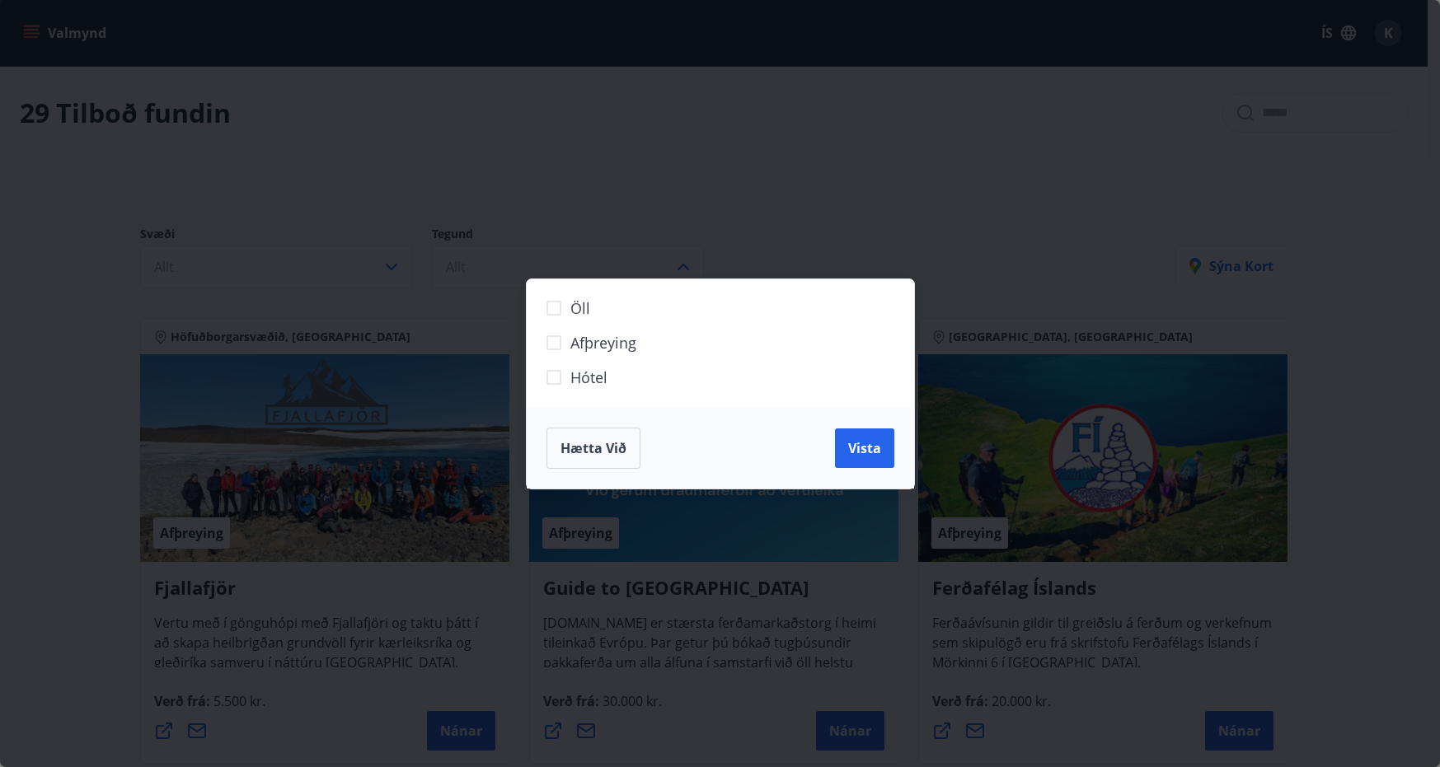
click at [589, 375] on span "Hótel" at bounding box center [588, 377] width 37 height 21
click at [869, 452] on span "Vista" at bounding box center [864, 448] width 33 height 18
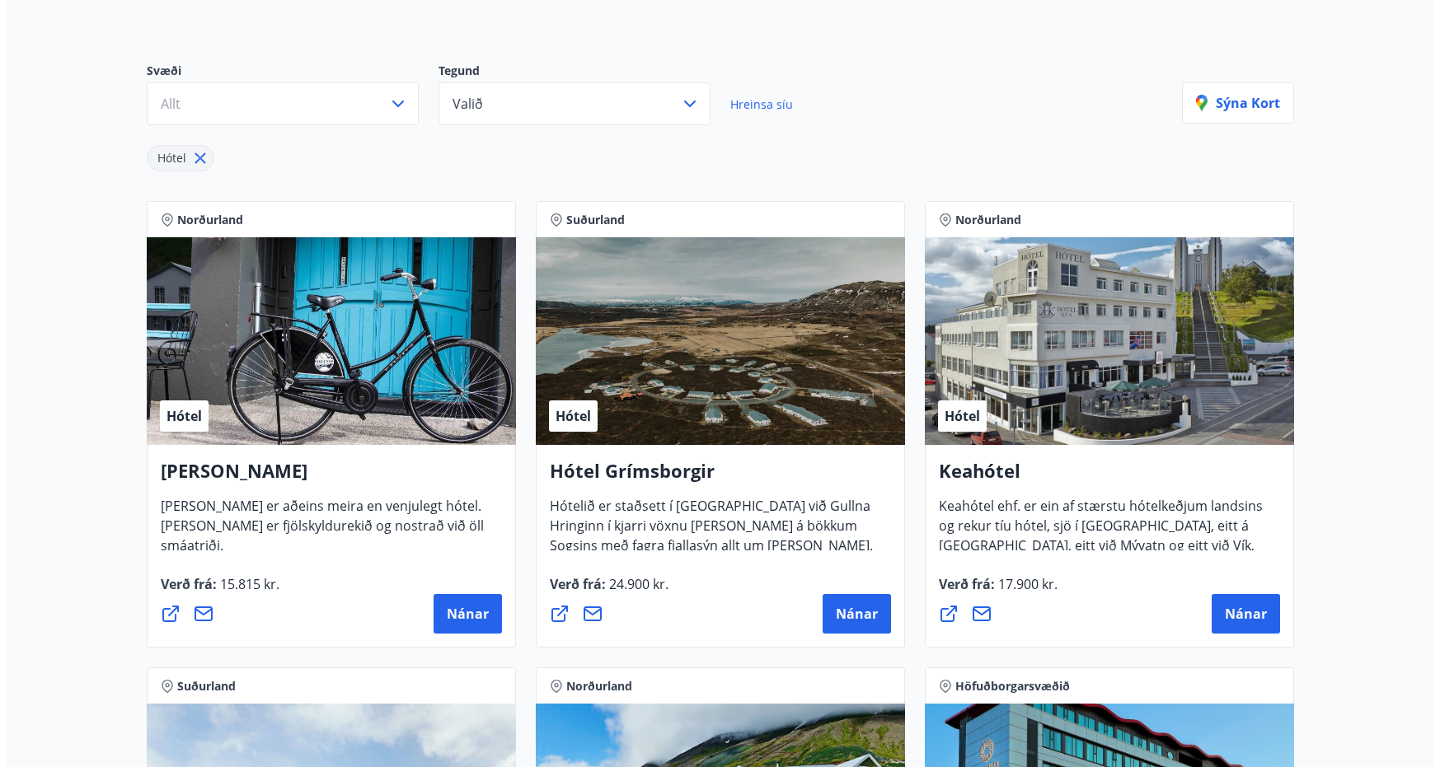
scroll to position [165, 0]
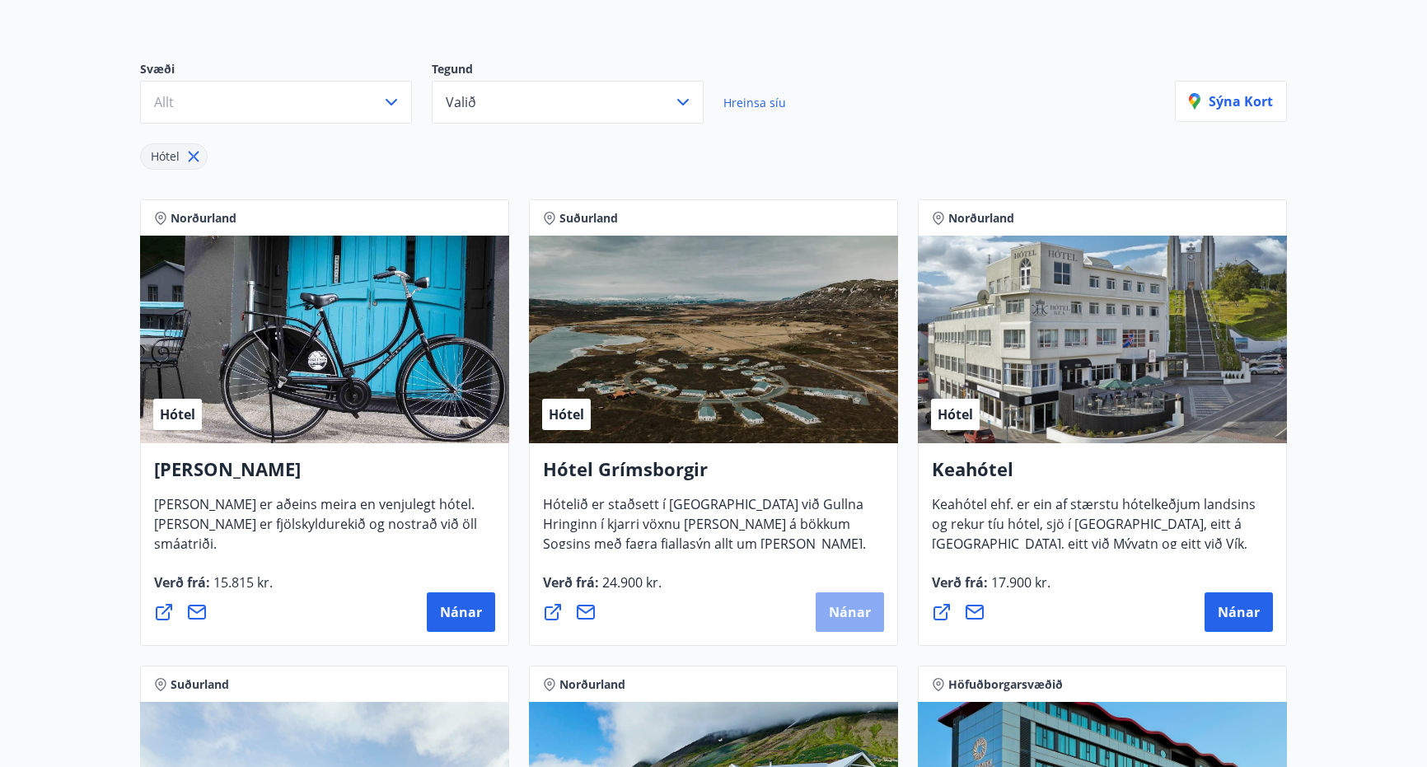
click at [855, 612] on span "Nánar" at bounding box center [850, 612] width 42 height 18
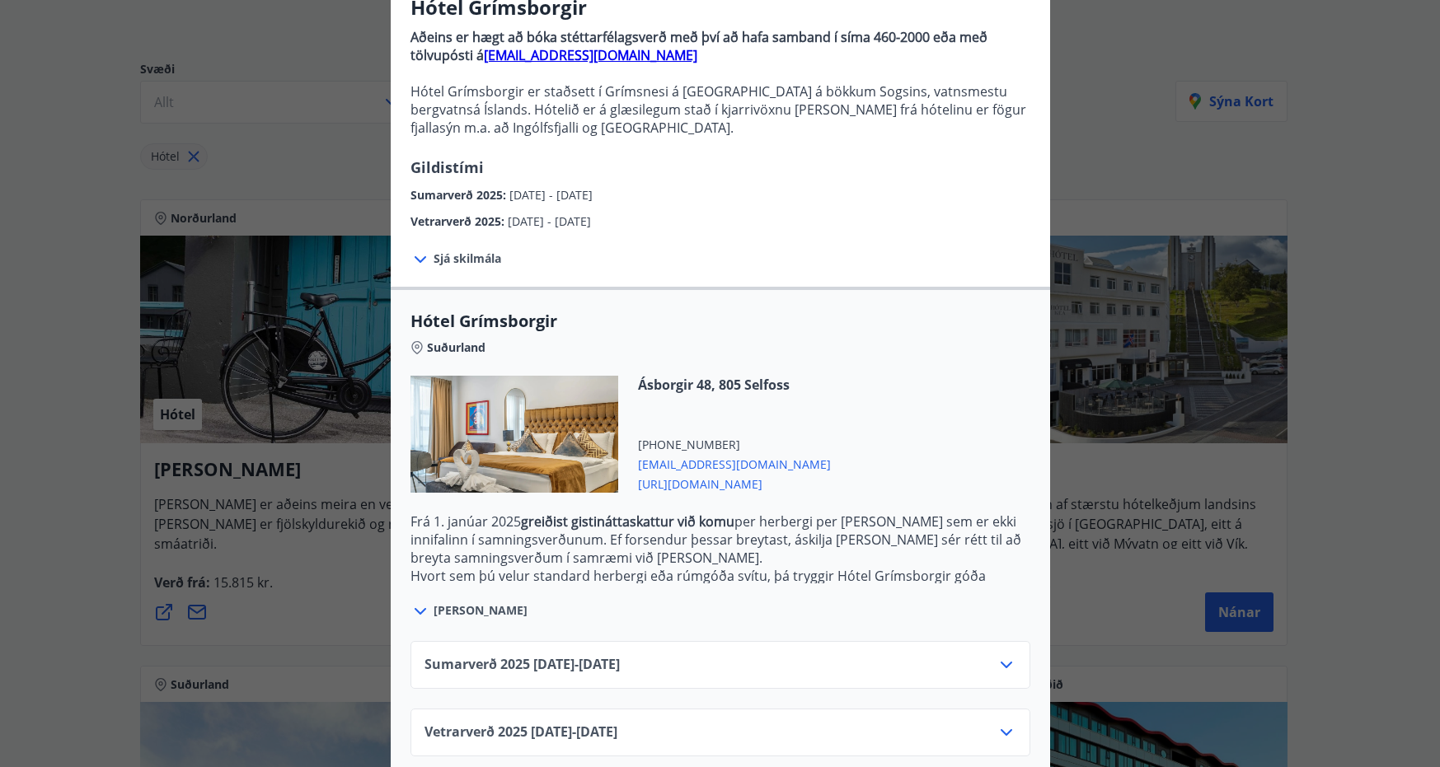
scroll to position [173, 0]
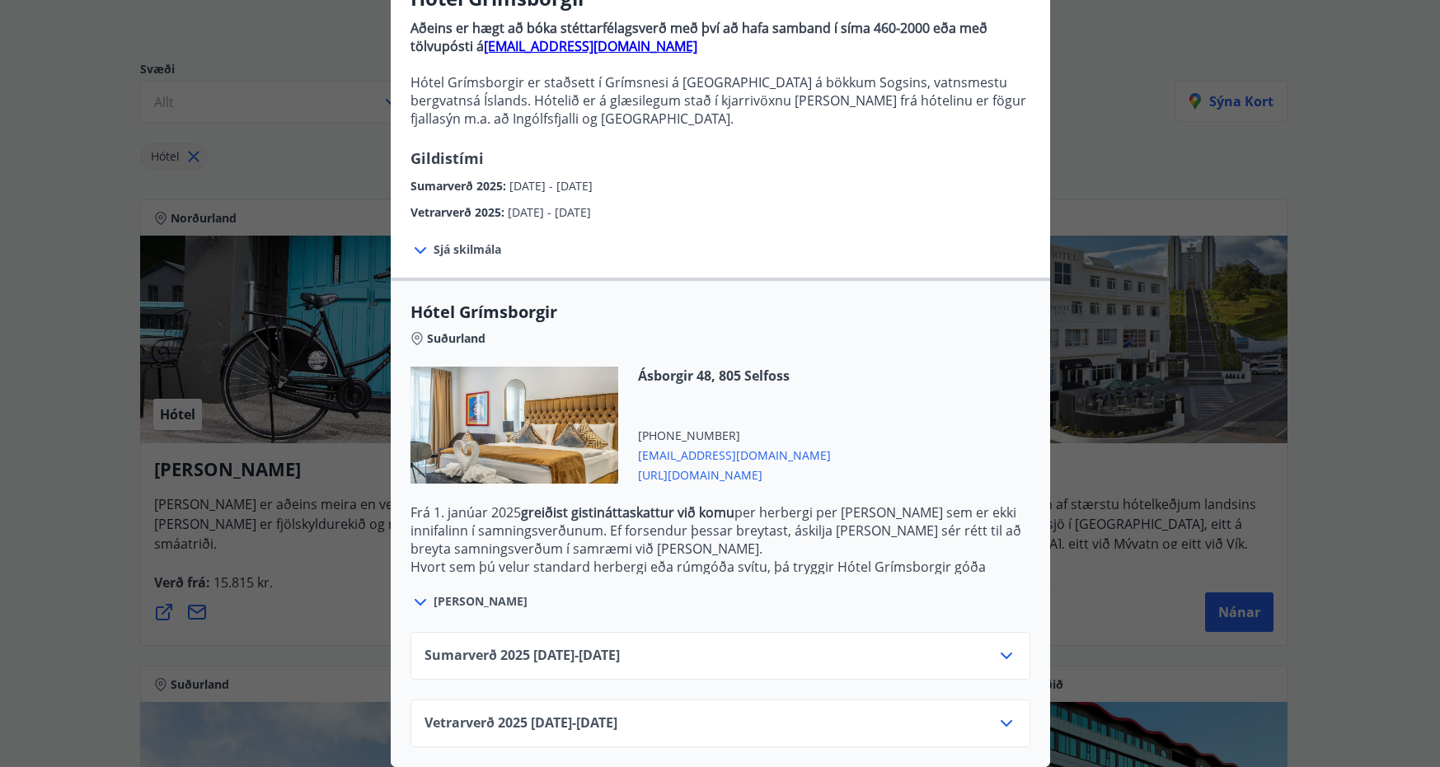
click at [996, 646] on icon at bounding box center [1006, 656] width 20 height 20
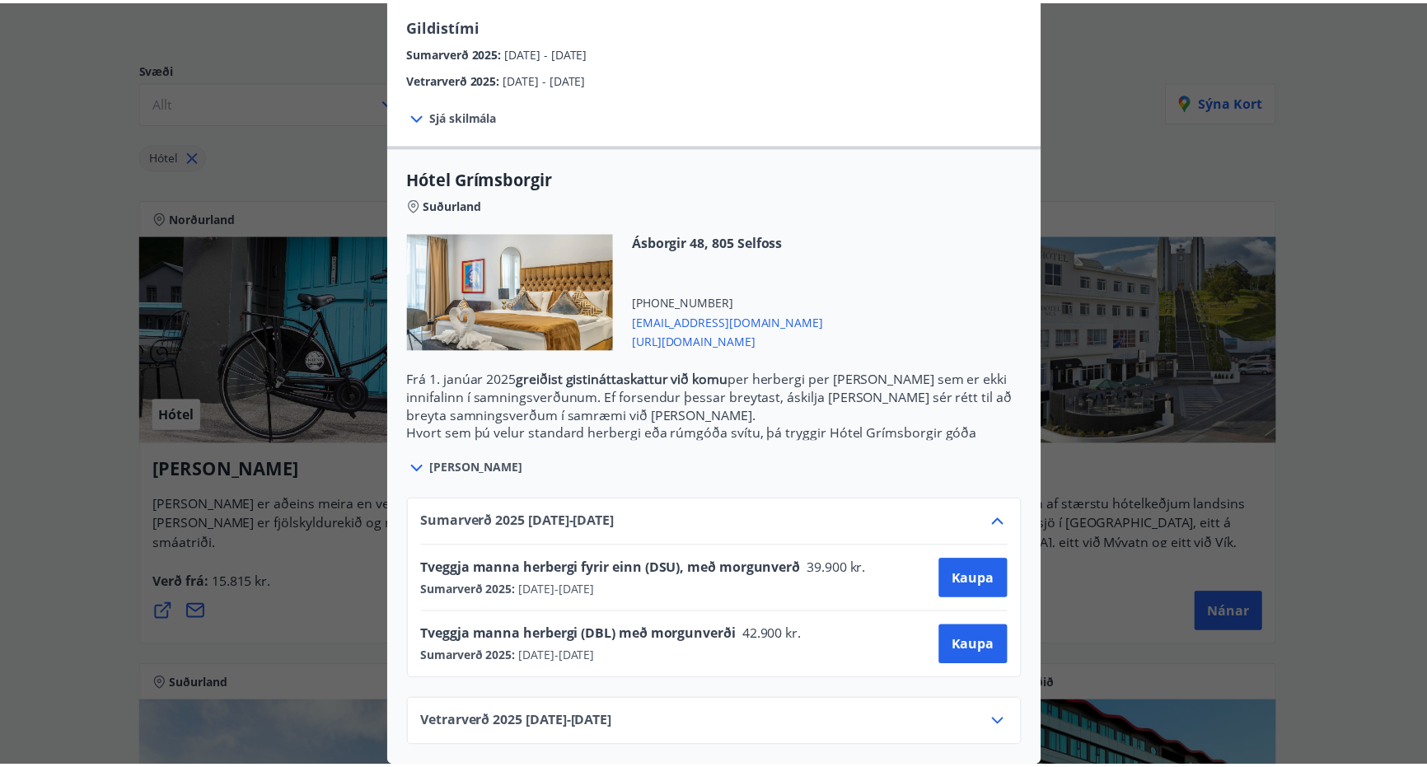
scroll to position [307, 0]
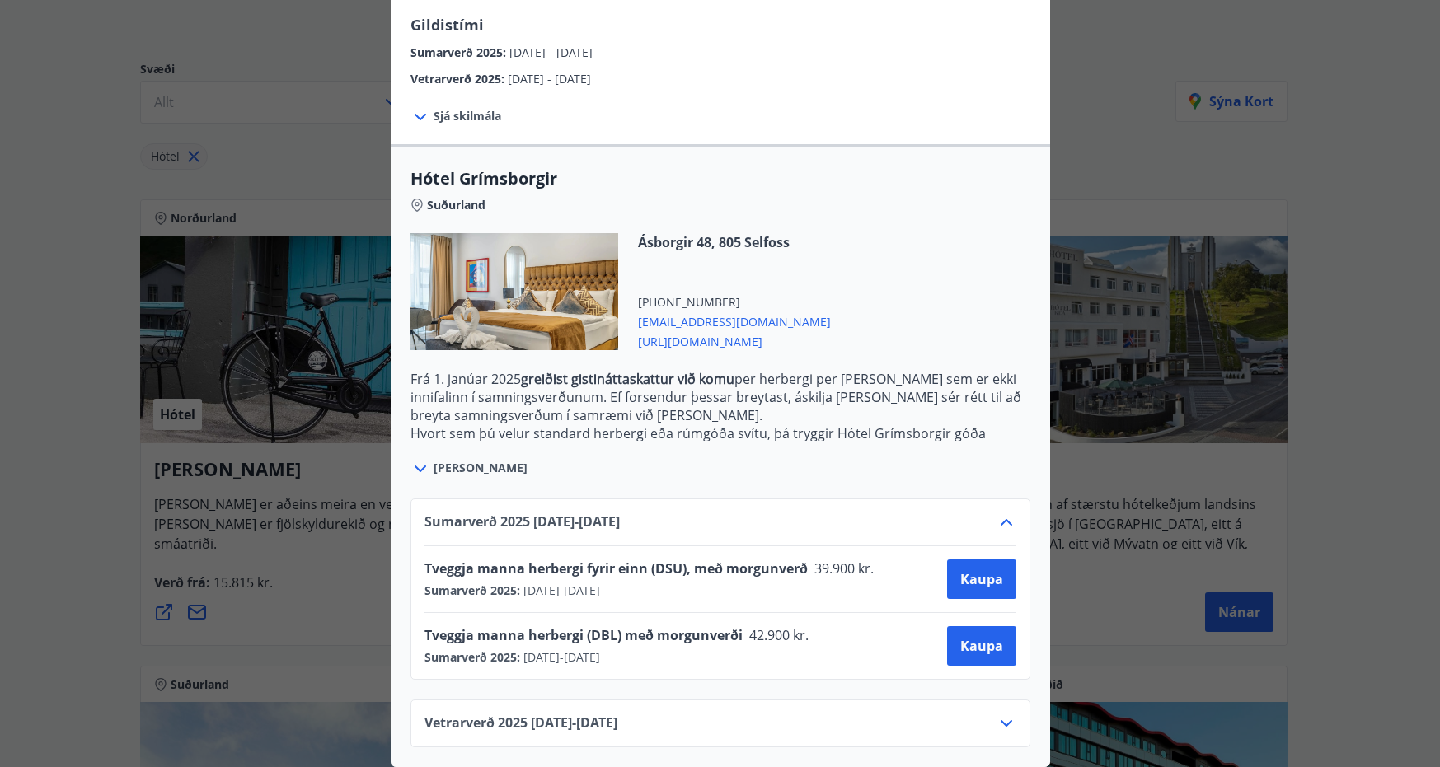
click at [1071, 59] on div "Hótel Grímsborgir Aðeins er hægt að bóka stéttarfélagsverð með því að hafa samb…" at bounding box center [720, 89] width 1440 height 767
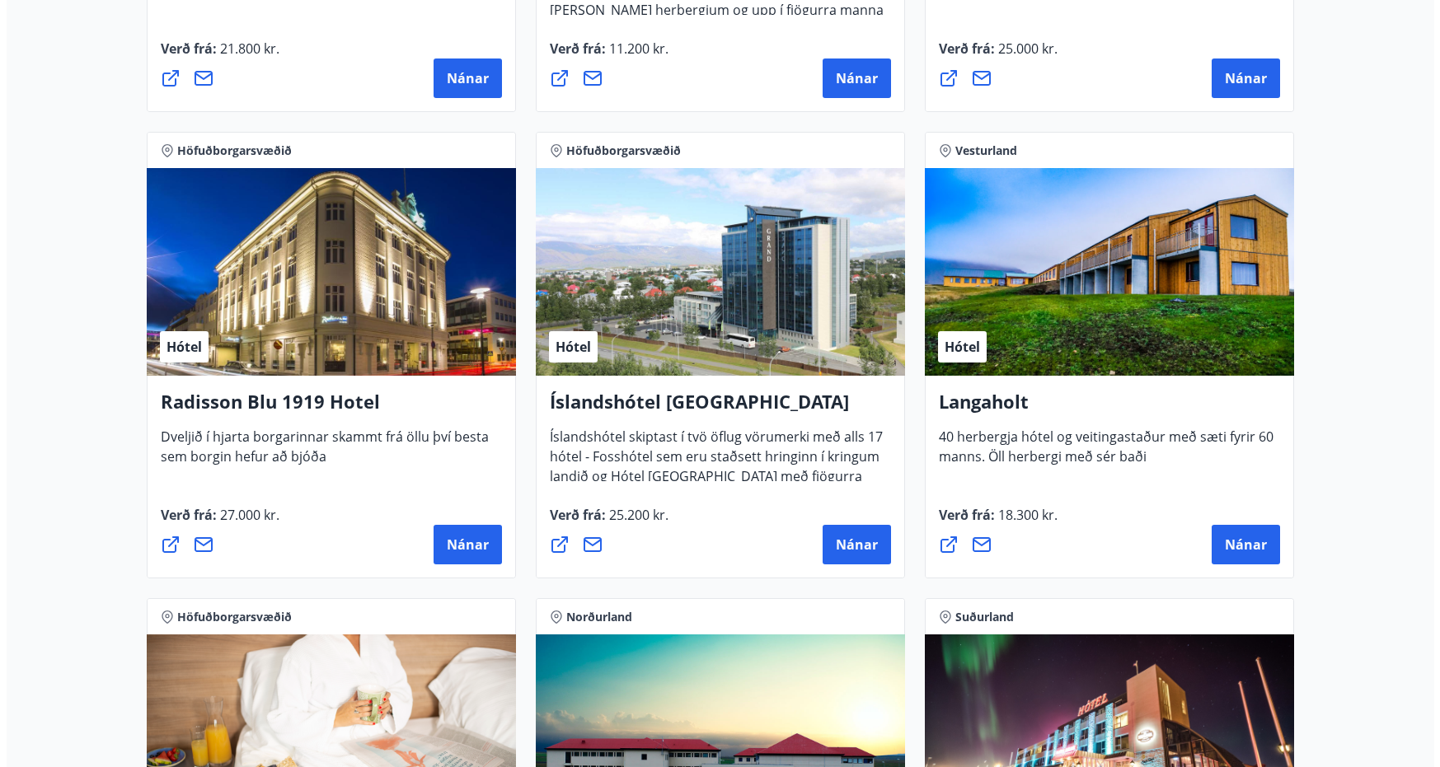
scroll to position [2555, 0]
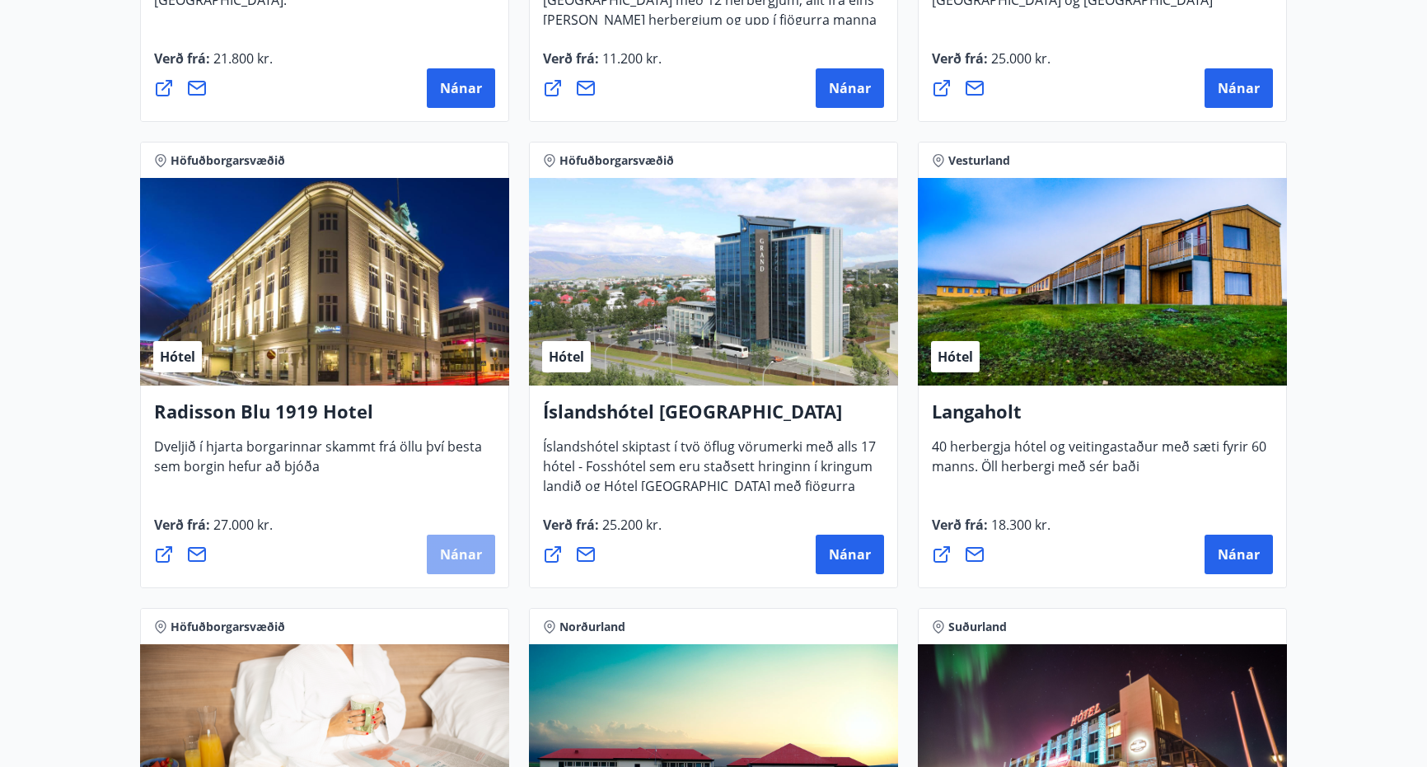
click at [463, 559] on span "Nánar" at bounding box center [461, 555] width 42 height 18
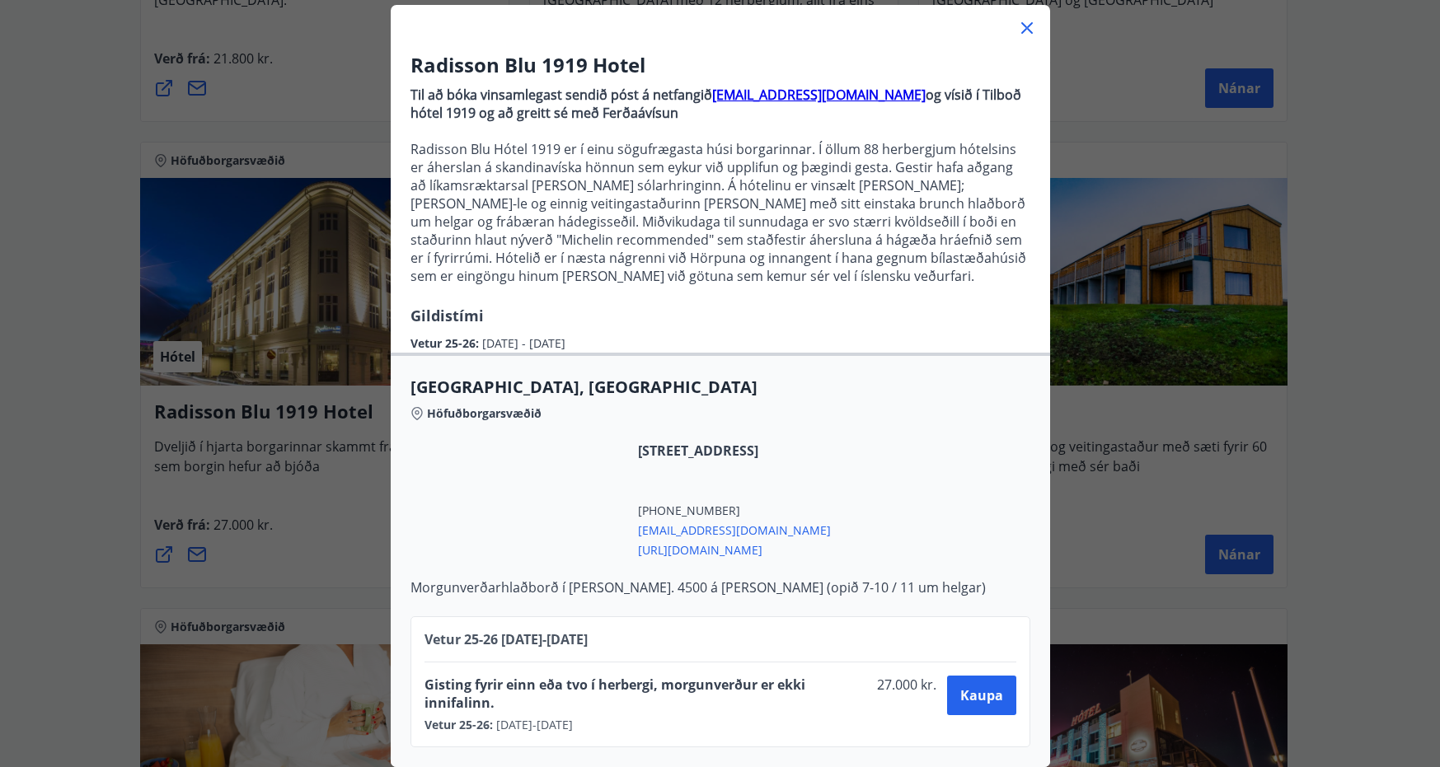
scroll to position [106, 0]
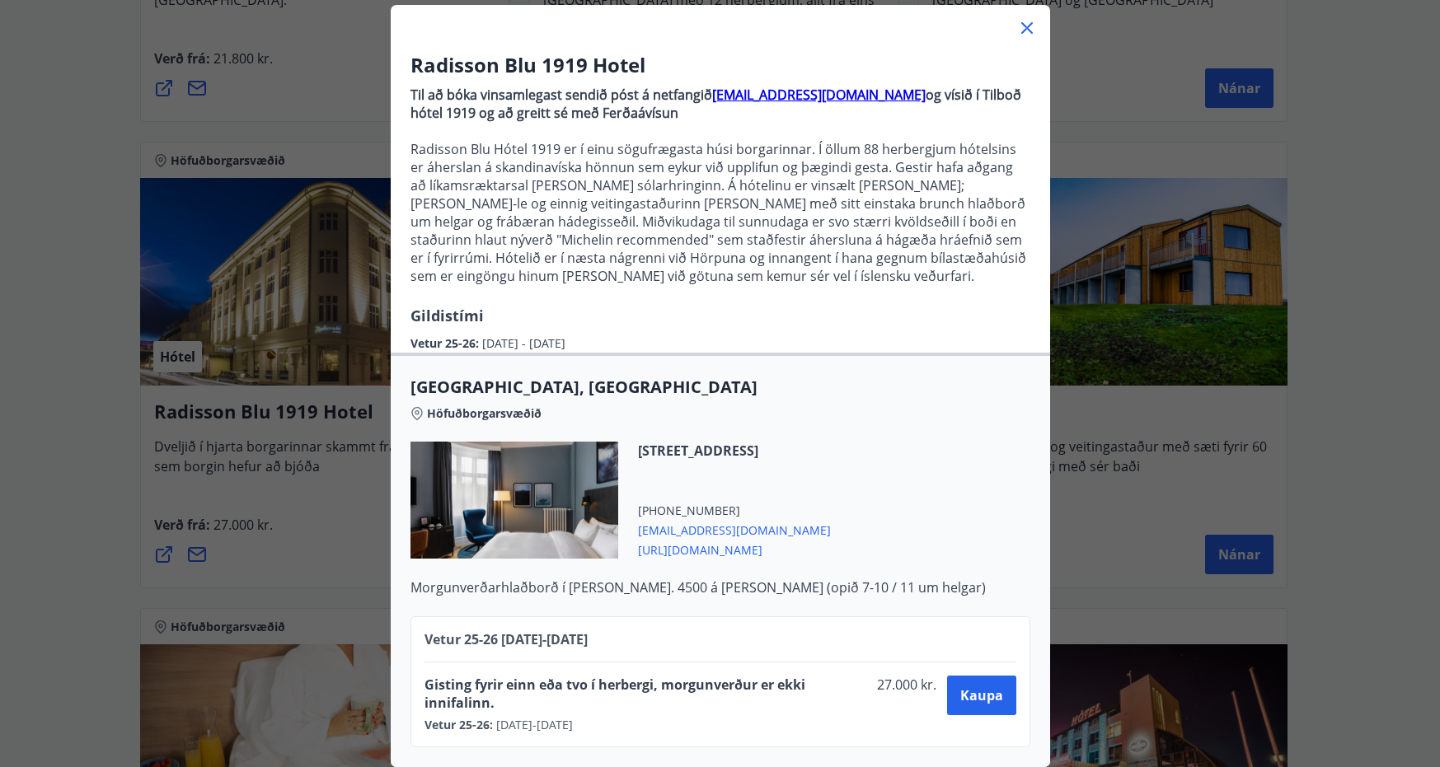
click at [780, 519] on span "[EMAIL_ADDRESS][DOMAIN_NAME]" at bounding box center [734, 529] width 193 height 20
drag, startPoint x: 843, startPoint y: 523, endPoint x: 675, endPoint y: 523, distance: 168.1
click at [675, 523] on span "[EMAIL_ADDRESS][DOMAIN_NAME]" at bounding box center [734, 529] width 193 height 20
click at [831, 519] on span "[EMAIL_ADDRESS][DOMAIN_NAME]" at bounding box center [734, 529] width 193 height 20
drag, startPoint x: 855, startPoint y: 518, endPoint x: 628, endPoint y: 517, distance: 227.5
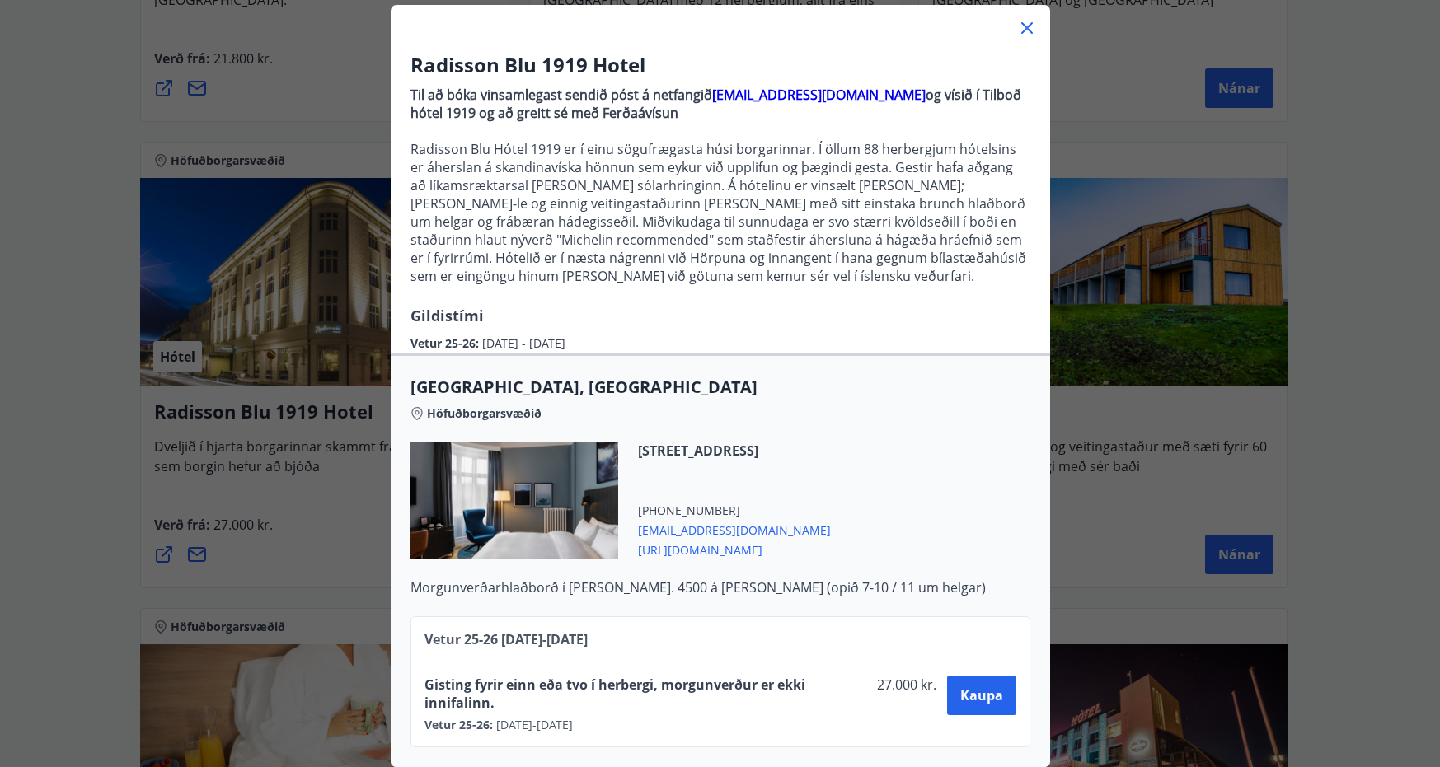
click at [628, 517] on div "[STREET_ADDRESS] [PHONE_NUMBER] [EMAIL_ADDRESS][DOMAIN_NAME] [URL][DOMAIN_NAME]" at bounding box center [724, 500] width 213 height 117
copy span "[EMAIL_ADDRESS][DOMAIN_NAME]"
drag, startPoint x: 942, startPoint y: 84, endPoint x: 704, endPoint y: 87, distance: 238.2
click at [704, 87] on p "Til að bóka vinsamlegast sendið póst á netfangið [EMAIL_ADDRESS][DOMAIN_NAME] o…" at bounding box center [720, 104] width 620 height 36
copy p "[EMAIL_ADDRESS][DOMAIN_NAME]"
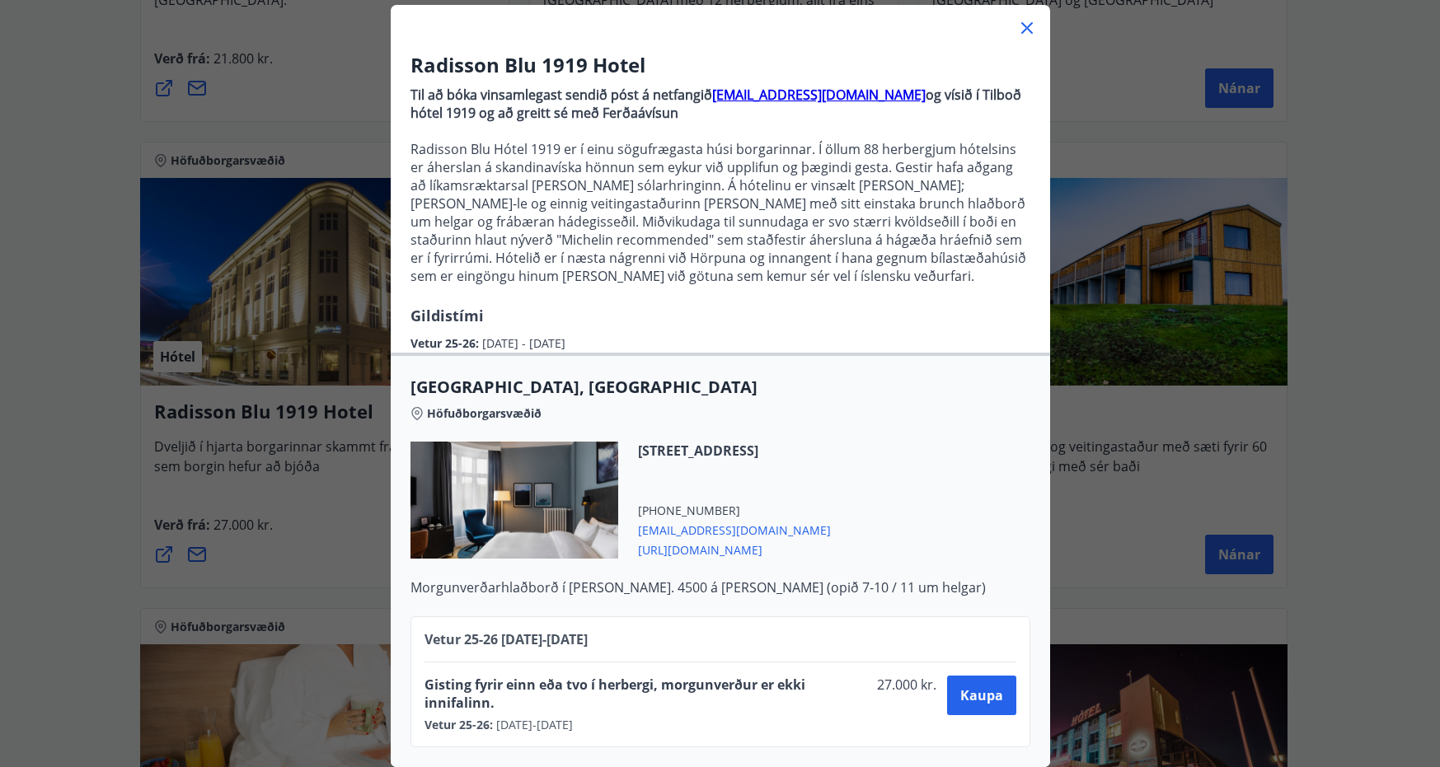
click at [831, 540] on span "[URL][DOMAIN_NAME]" at bounding box center [734, 549] width 193 height 20
